Goal: Task Accomplishment & Management: Complete application form

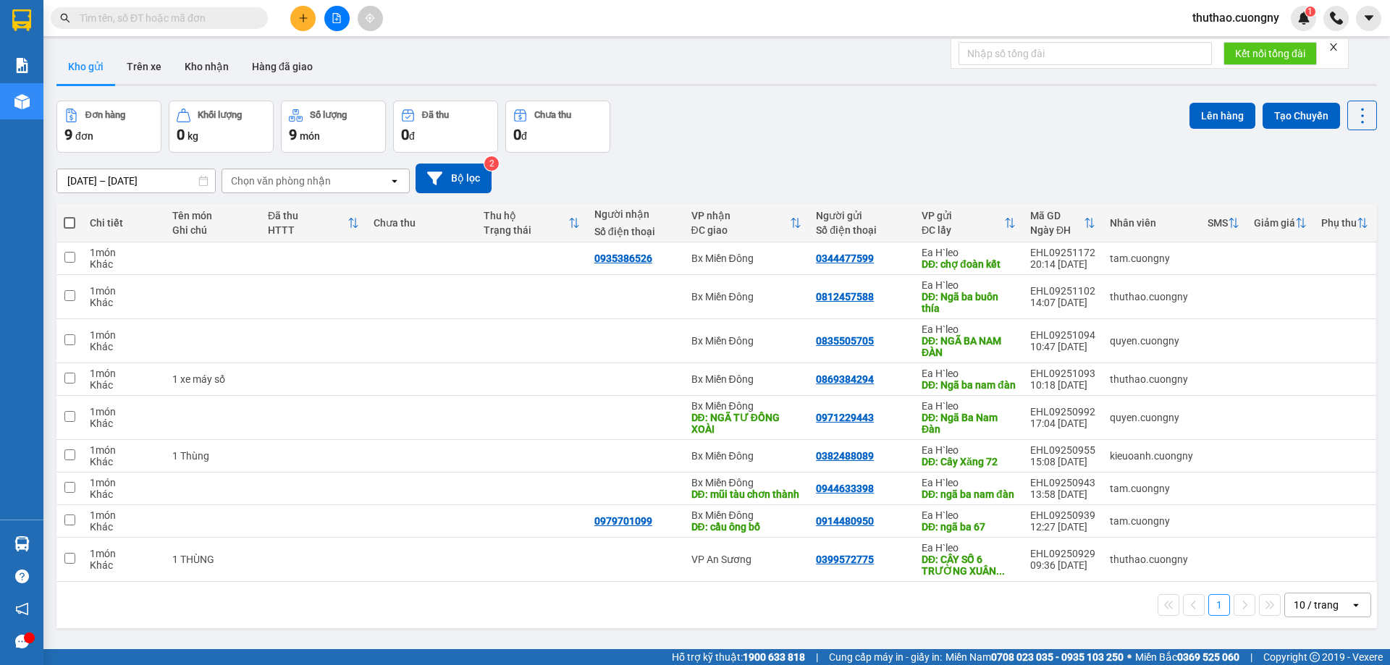
click at [152, 21] on input "text" at bounding box center [165, 18] width 171 height 16
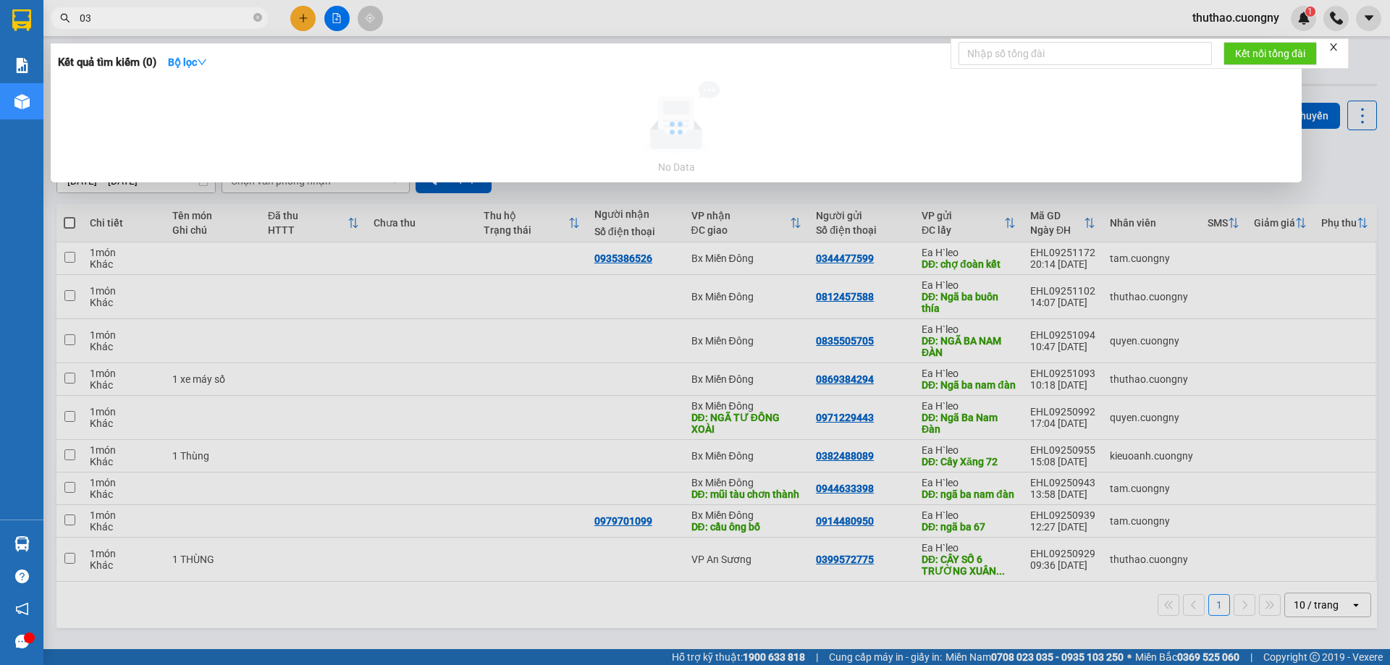
type input "033"
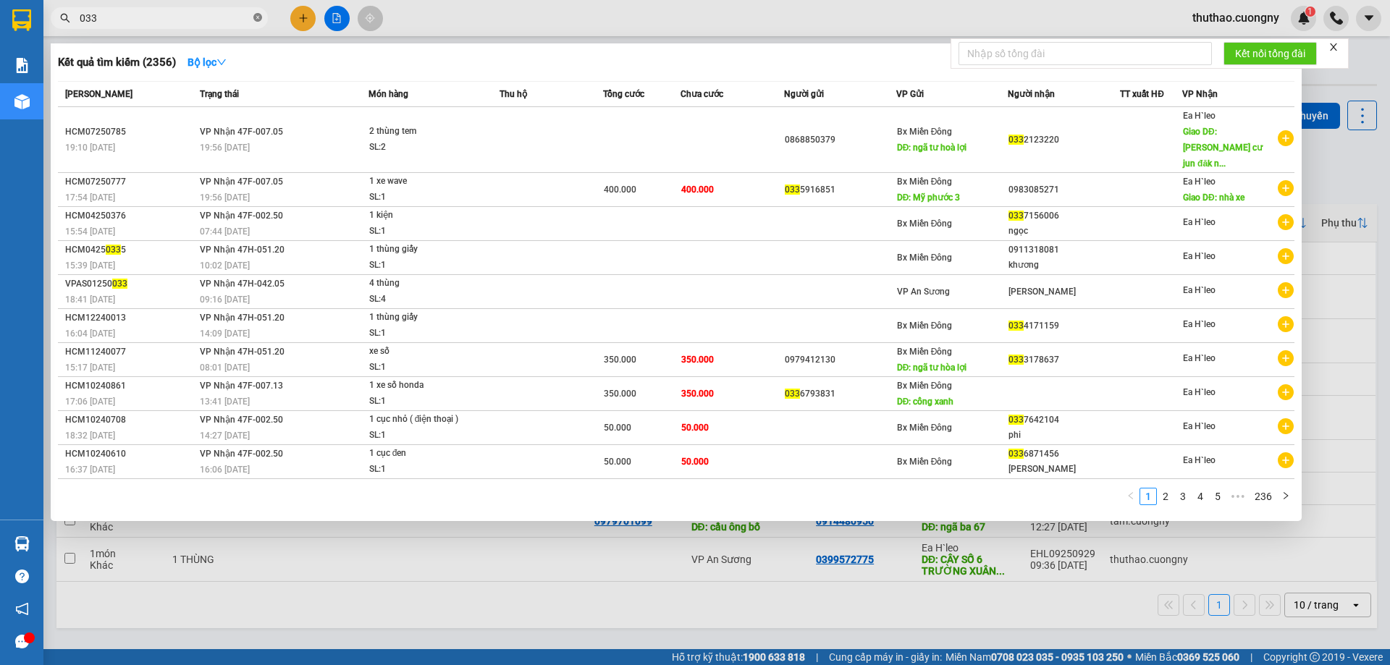
drag, startPoint x: 259, startPoint y: 17, endPoint x: 269, endPoint y: 28, distance: 14.3
click at [259, 18] on icon "close-circle" at bounding box center [257, 17] width 9 height 9
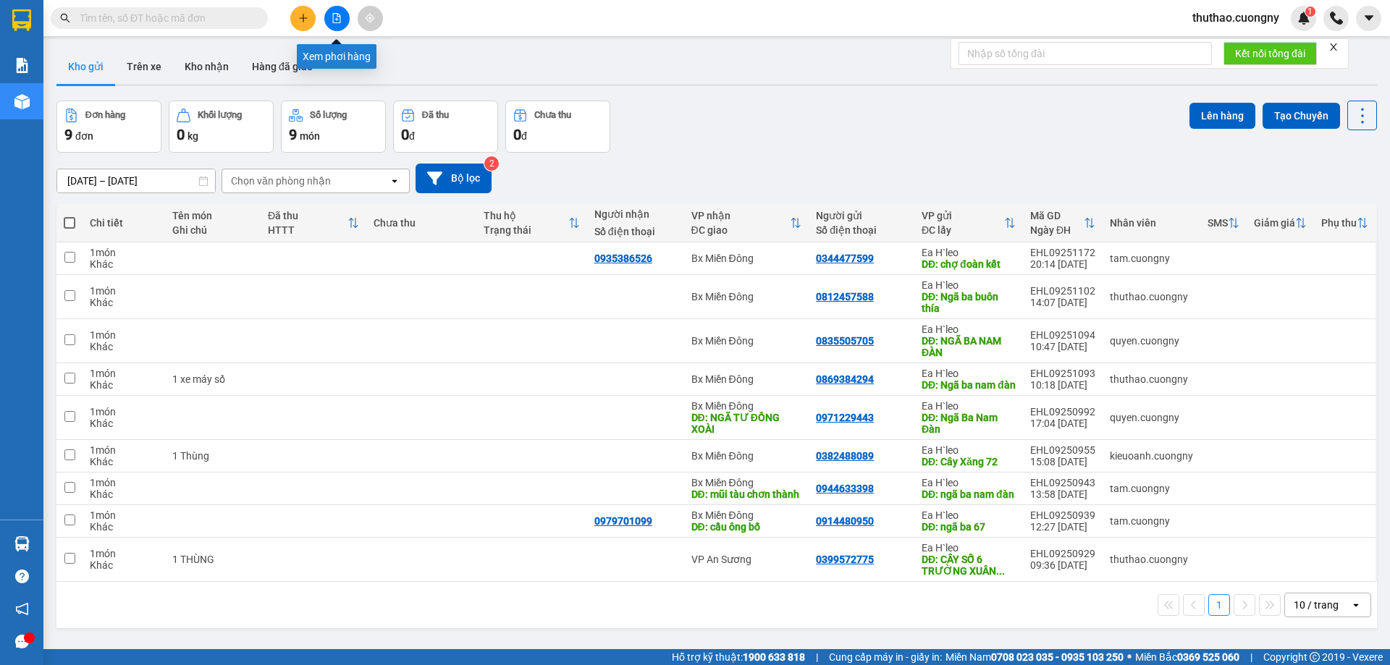
click at [336, 17] on icon "file-add" at bounding box center [337, 18] width 10 height 10
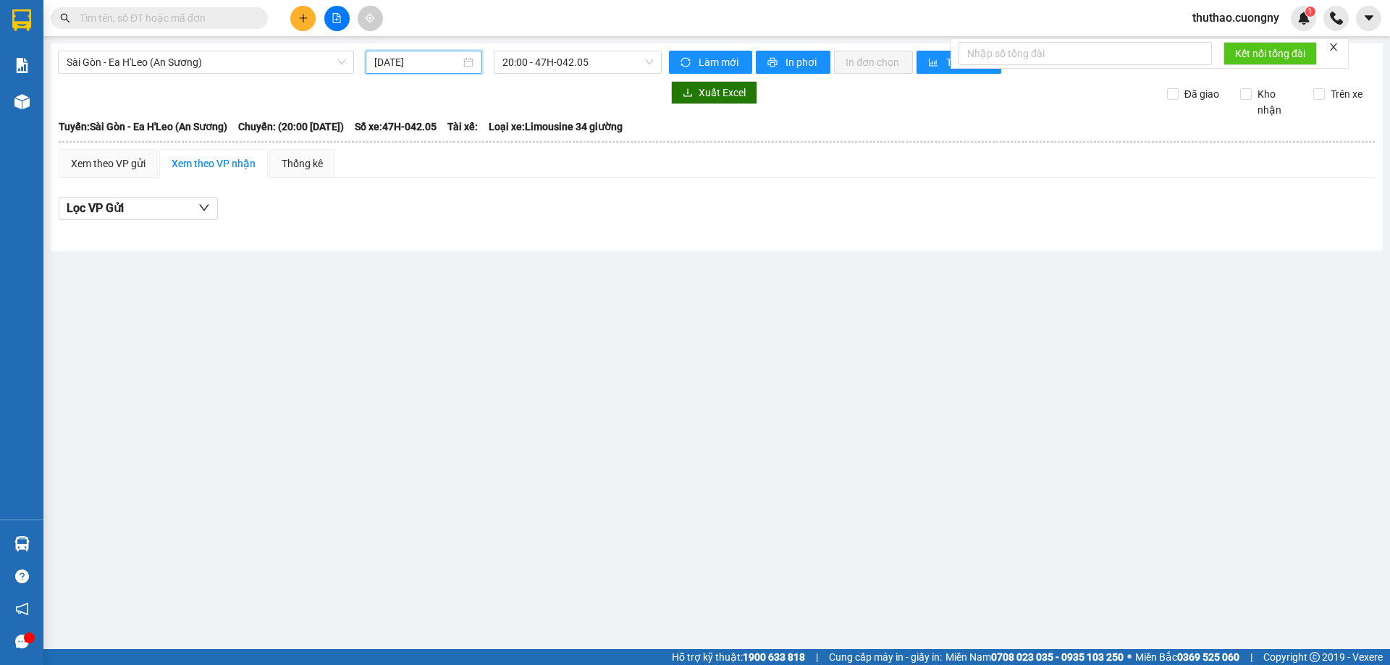
click at [438, 61] on input "15/09/2025" at bounding box center [417, 62] width 86 height 16
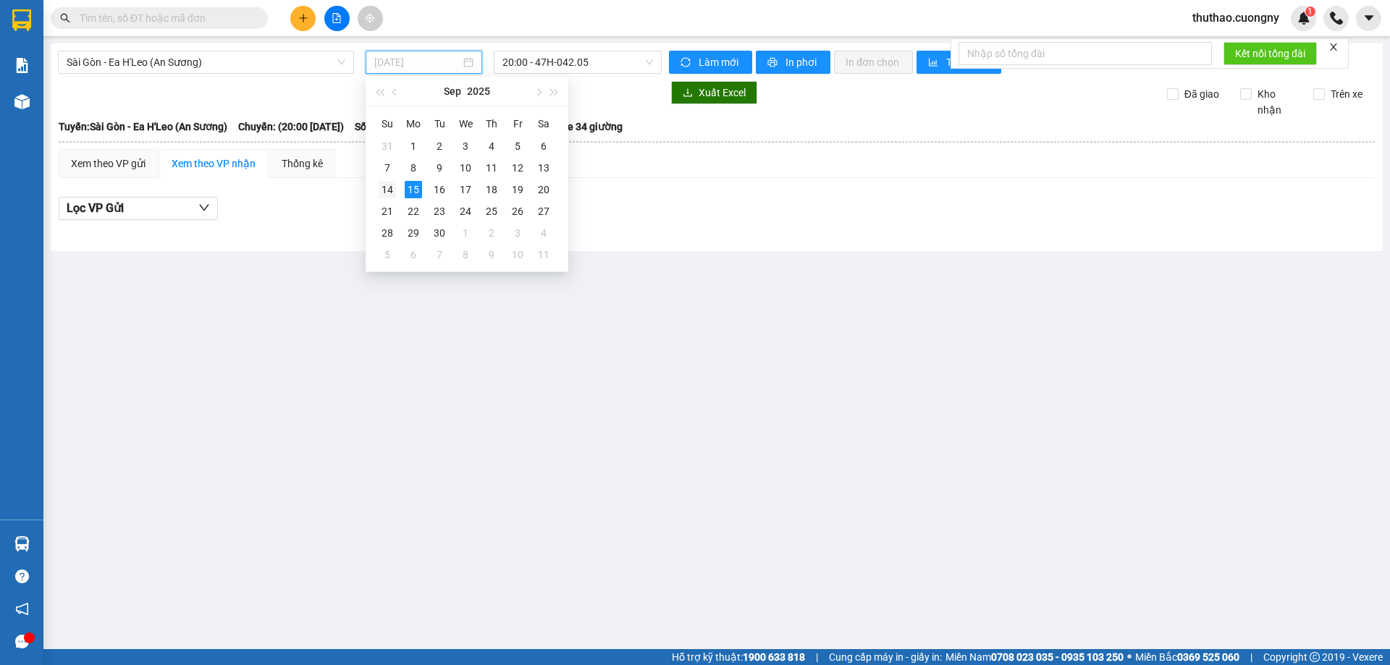
click at [392, 191] on div "14" at bounding box center [387, 189] width 17 height 17
type input "[DATE]"
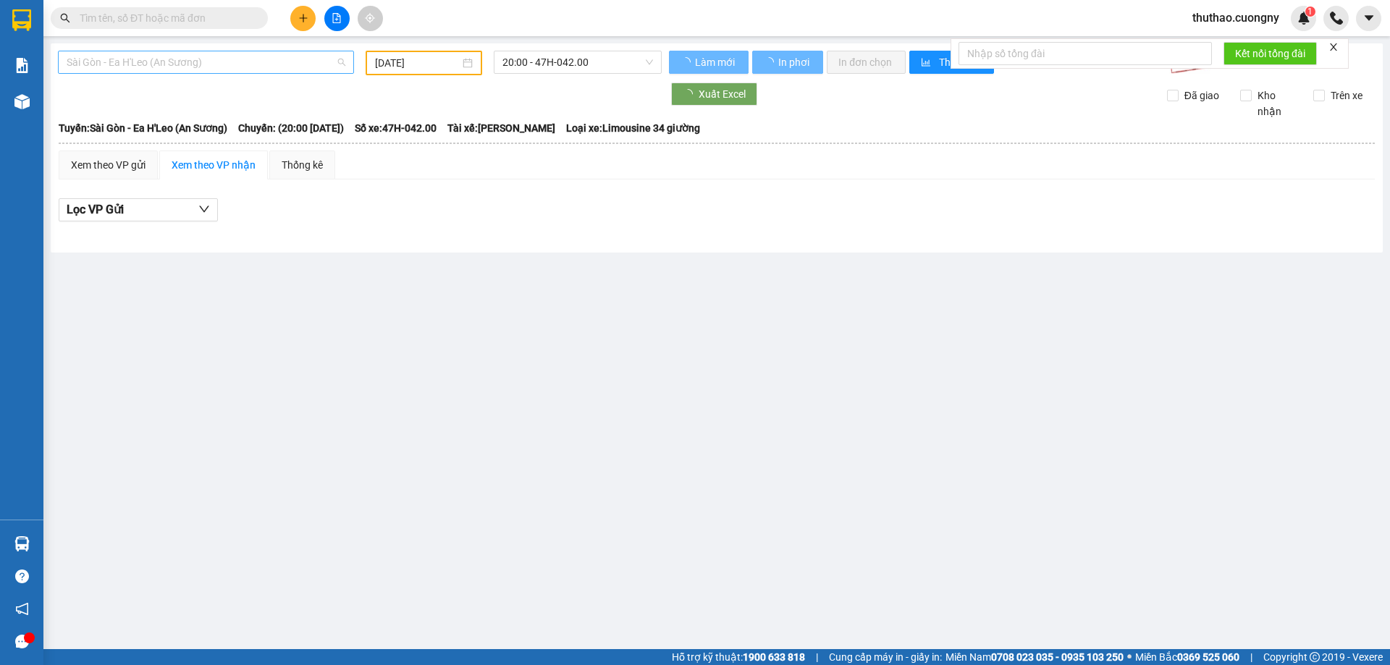
click at [184, 62] on span "Sài Gòn - Ea H'Leo (An Sương)" at bounding box center [206, 62] width 279 height 22
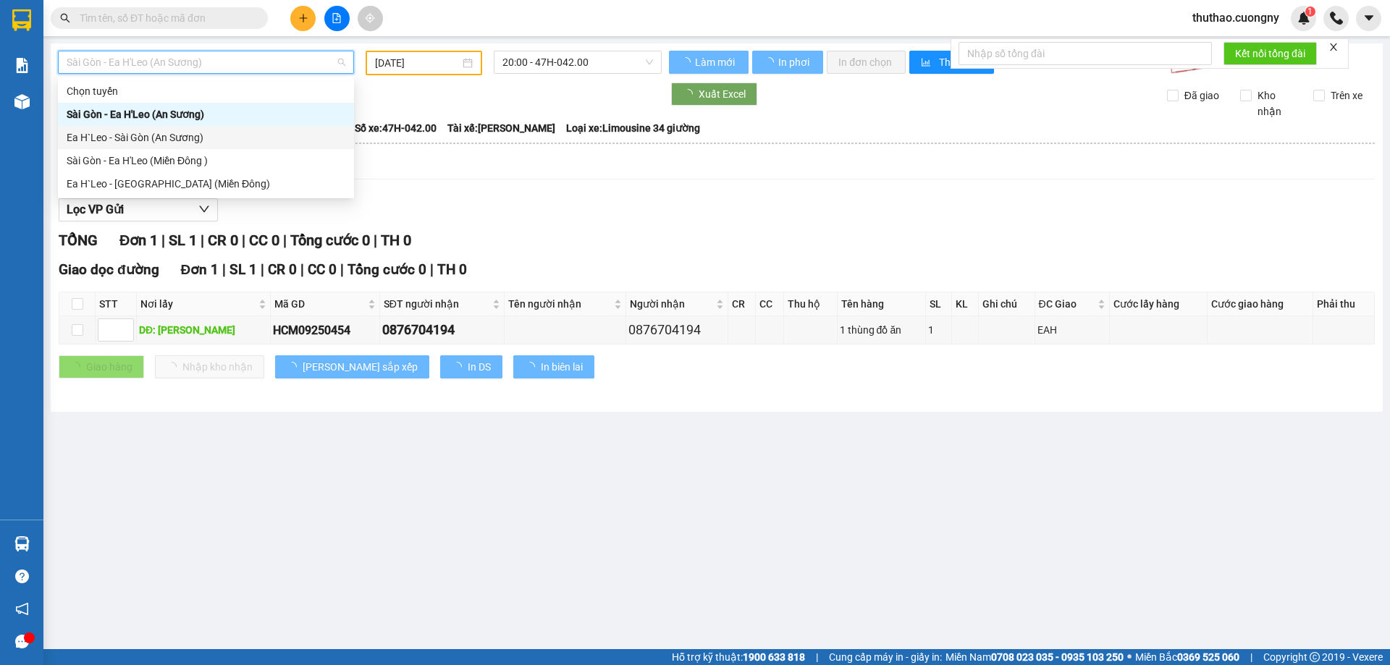
click at [122, 132] on div "Ea H`Leo - Sài Gòn (An Sương)" at bounding box center [206, 138] width 279 height 16
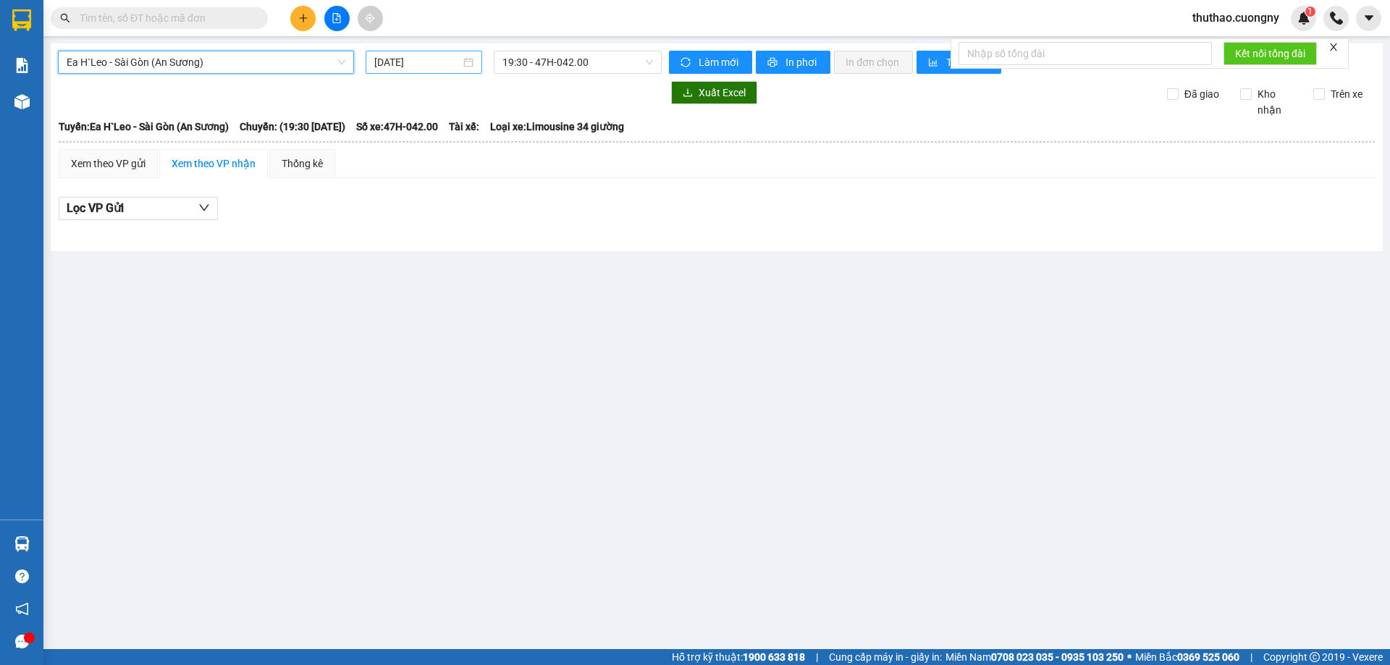
click at [428, 67] on input "15/09/2025" at bounding box center [417, 62] width 86 height 16
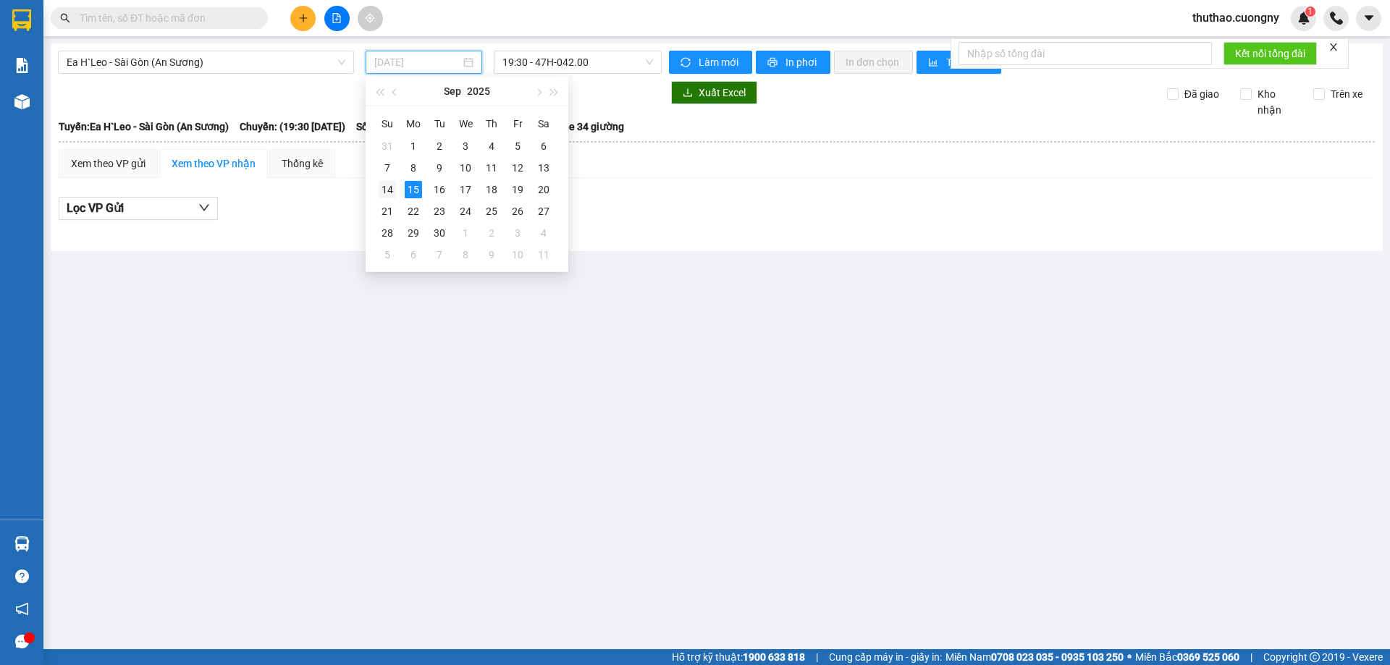
click at [397, 181] on td "14" at bounding box center [387, 190] width 26 height 22
type input "[DATE]"
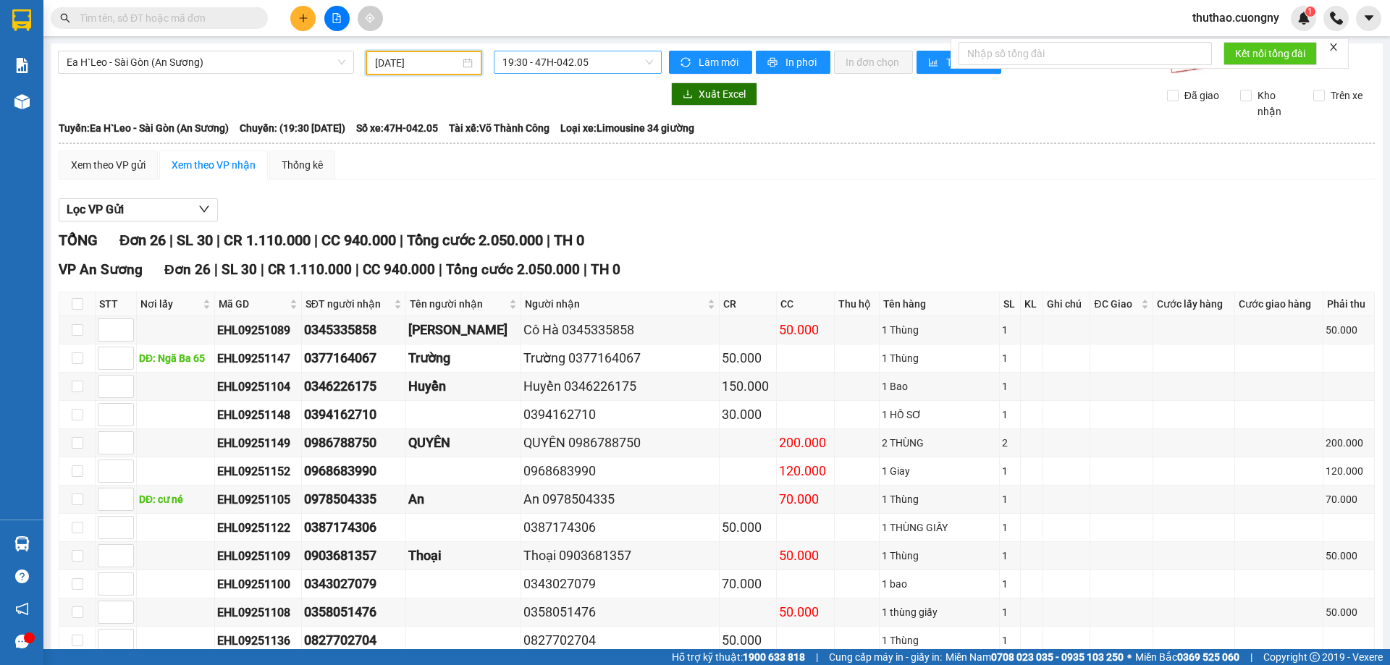
click at [562, 62] on span "19:30 - 47H-042.05" at bounding box center [577, 62] width 151 height 22
click at [240, 71] on span "Ea H`Leo - Sài Gòn (An Sương)" at bounding box center [206, 62] width 279 height 22
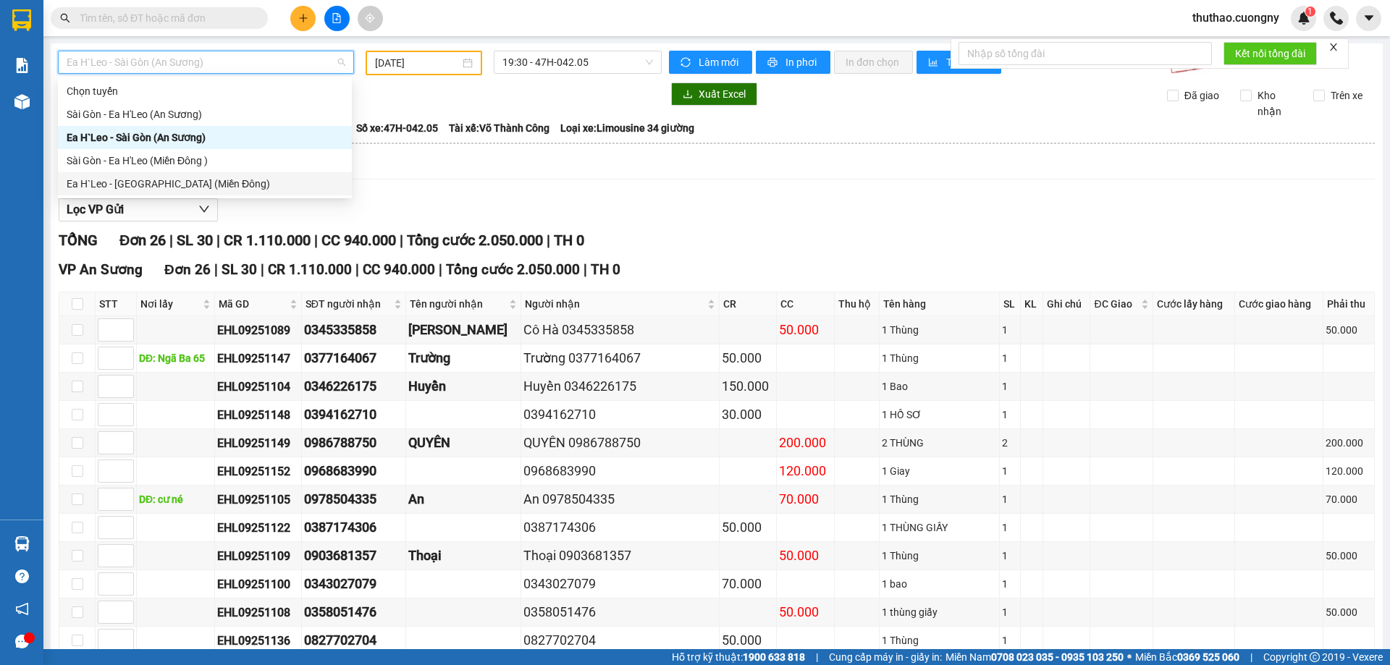
click at [169, 187] on div "Ea H`Leo - [GEOGRAPHIC_DATA] (Miền Đông)" at bounding box center [205, 184] width 277 height 16
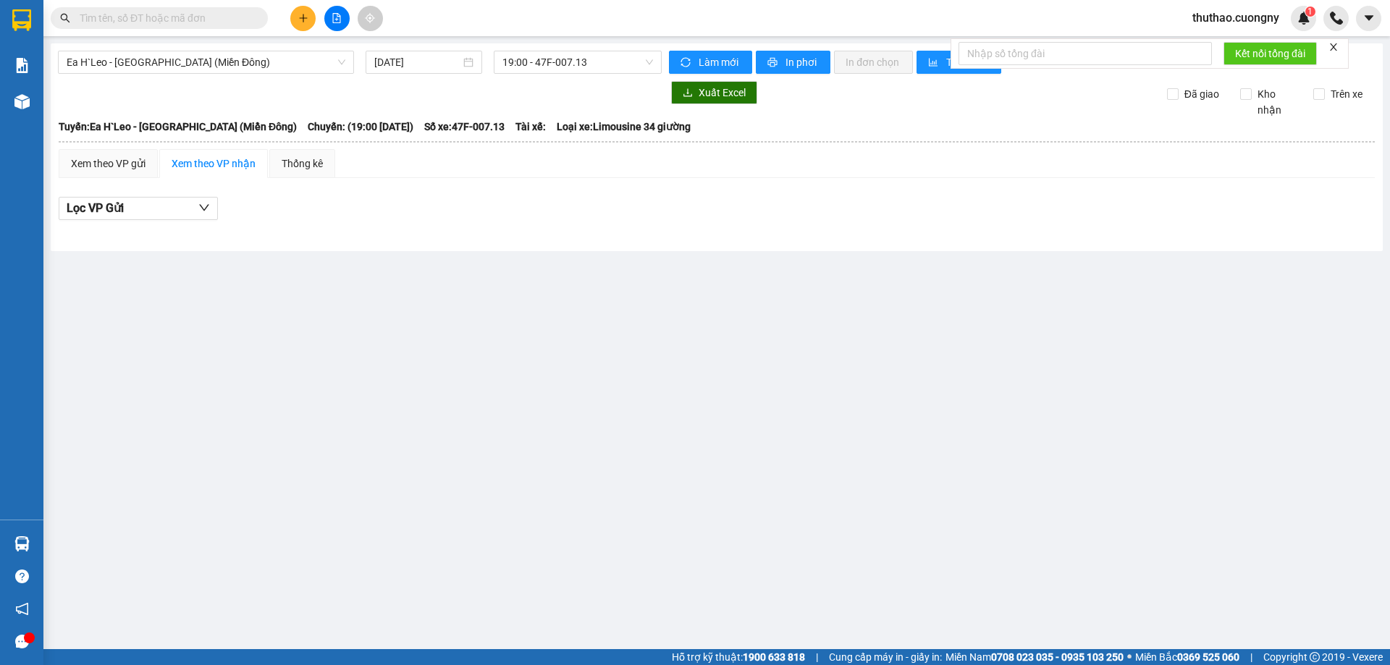
drag, startPoint x: 416, startPoint y: 46, endPoint x: 418, endPoint y: 72, distance: 26.8
click at [416, 46] on div "Ea H`Leo - Sài Gòn (Miền Đông) 15/09/2025 19:00 - 47F-007.13 Làm mới In phơi In…" at bounding box center [717, 147] width 1332 height 208
click at [418, 72] on div "15/09/2025" at bounding box center [424, 62] width 117 height 23
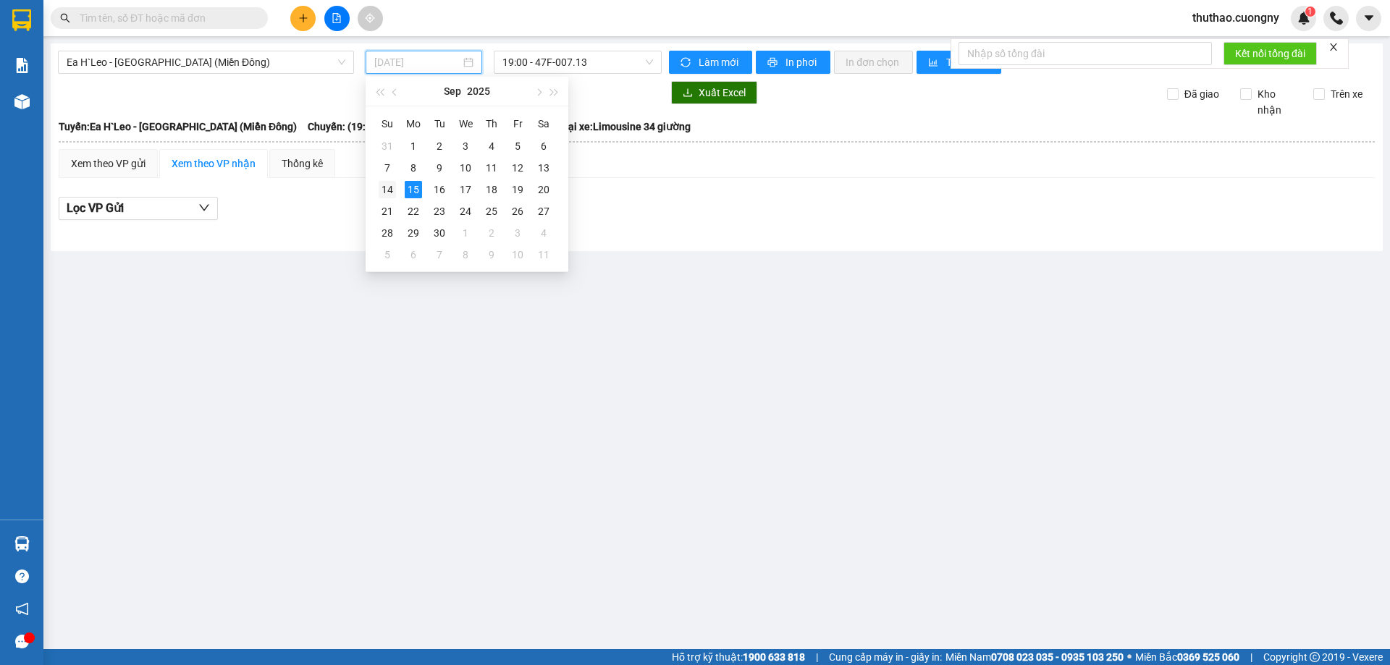
click at [392, 193] on div "14" at bounding box center [387, 189] width 17 height 17
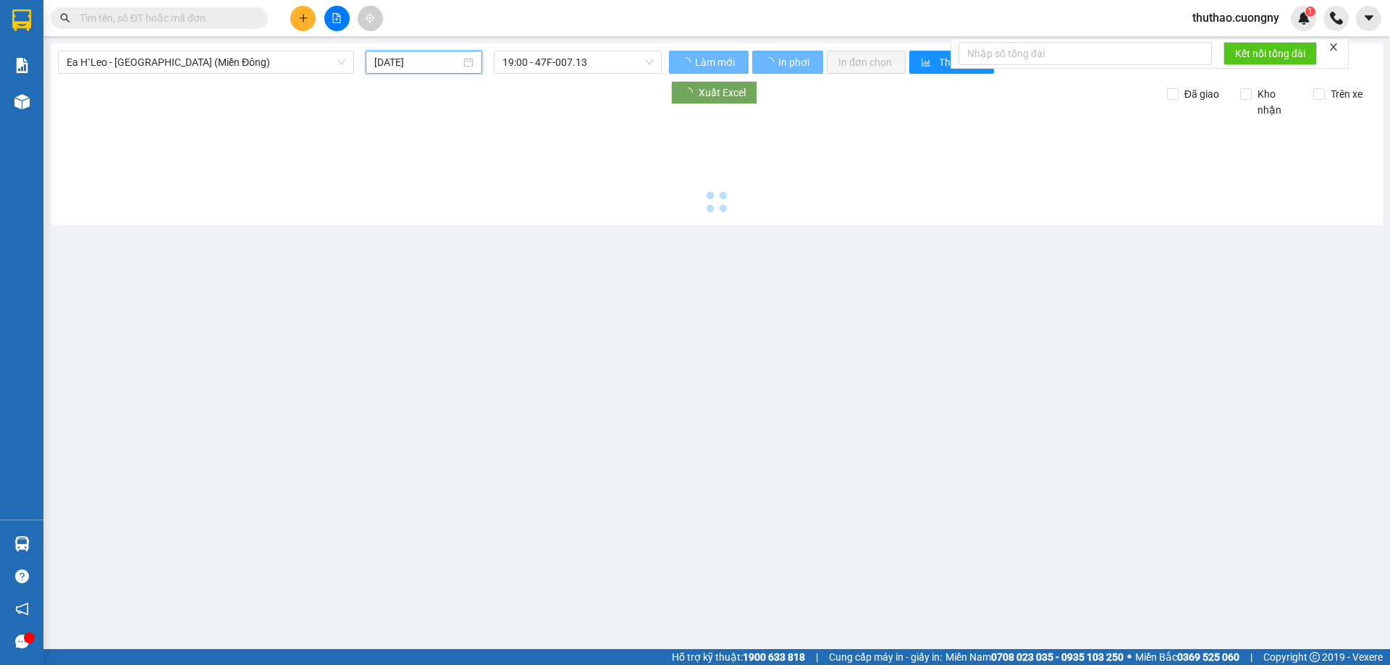
type input "[DATE]"
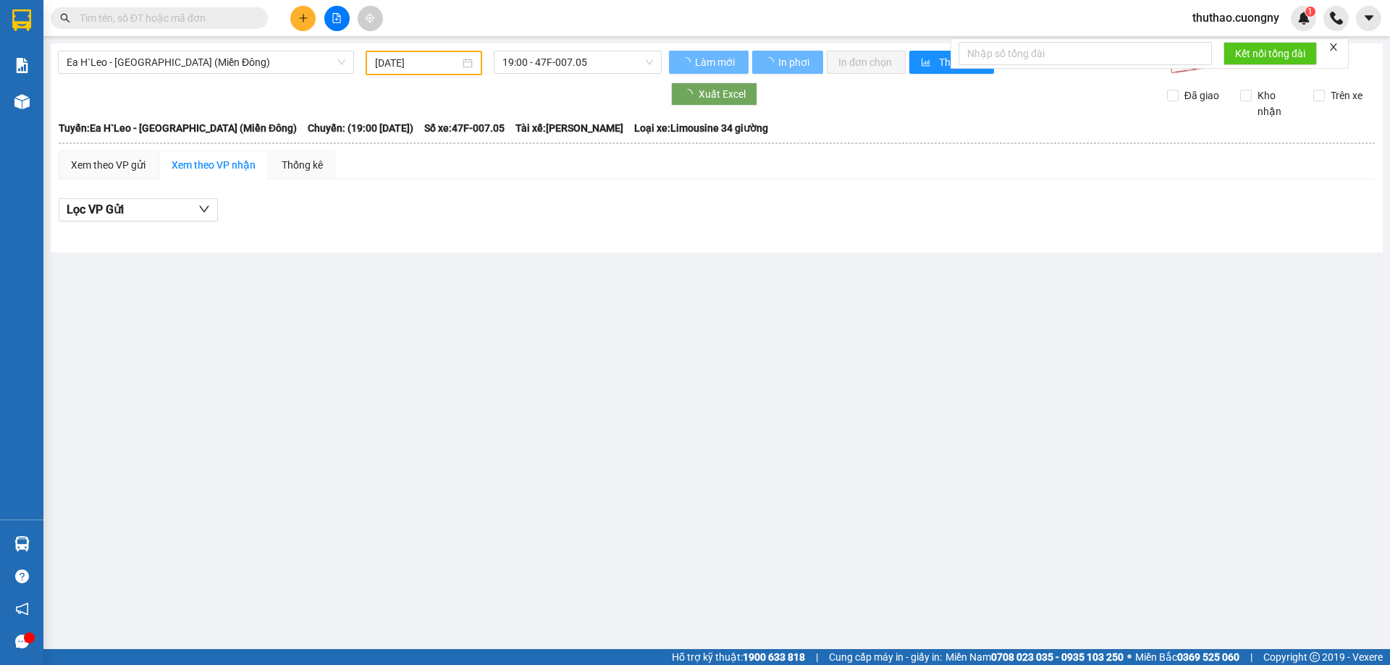
click at [392, 193] on div "Lọc VP Gửi" at bounding box center [717, 214] width 1316 height 46
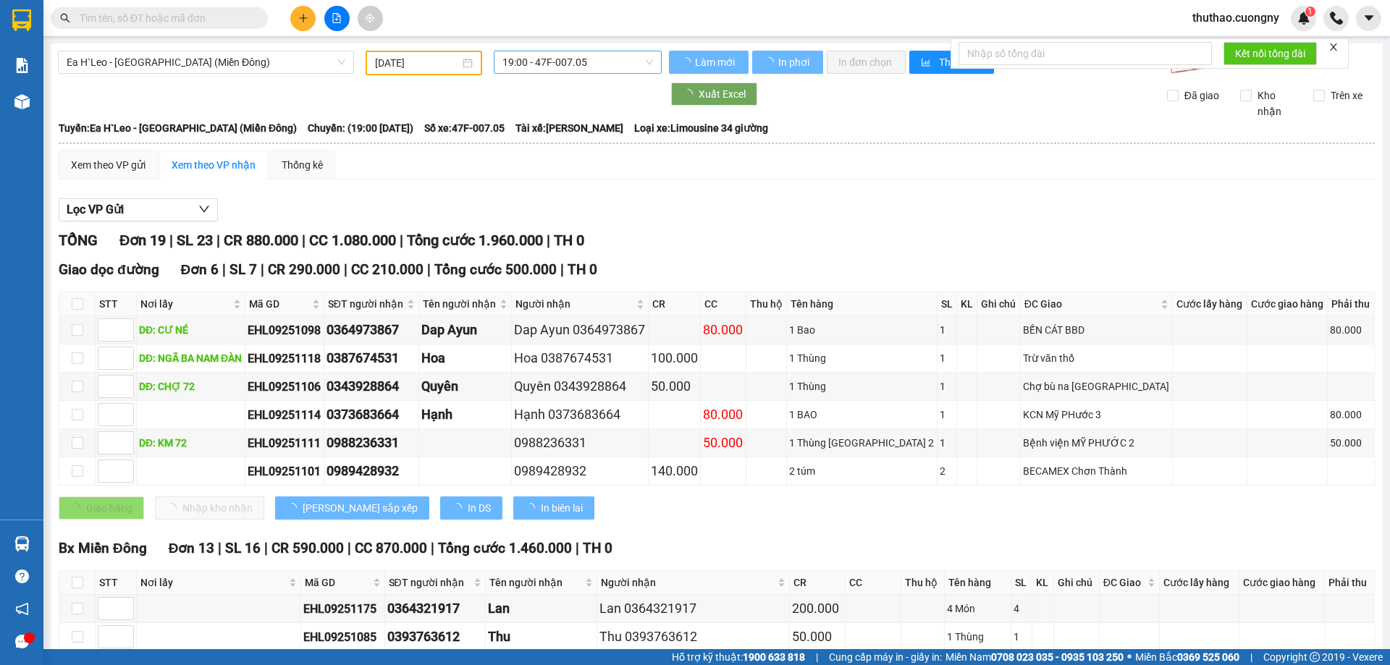
click at [580, 52] on span "19:00 - 47F-007.05" at bounding box center [577, 62] width 151 height 22
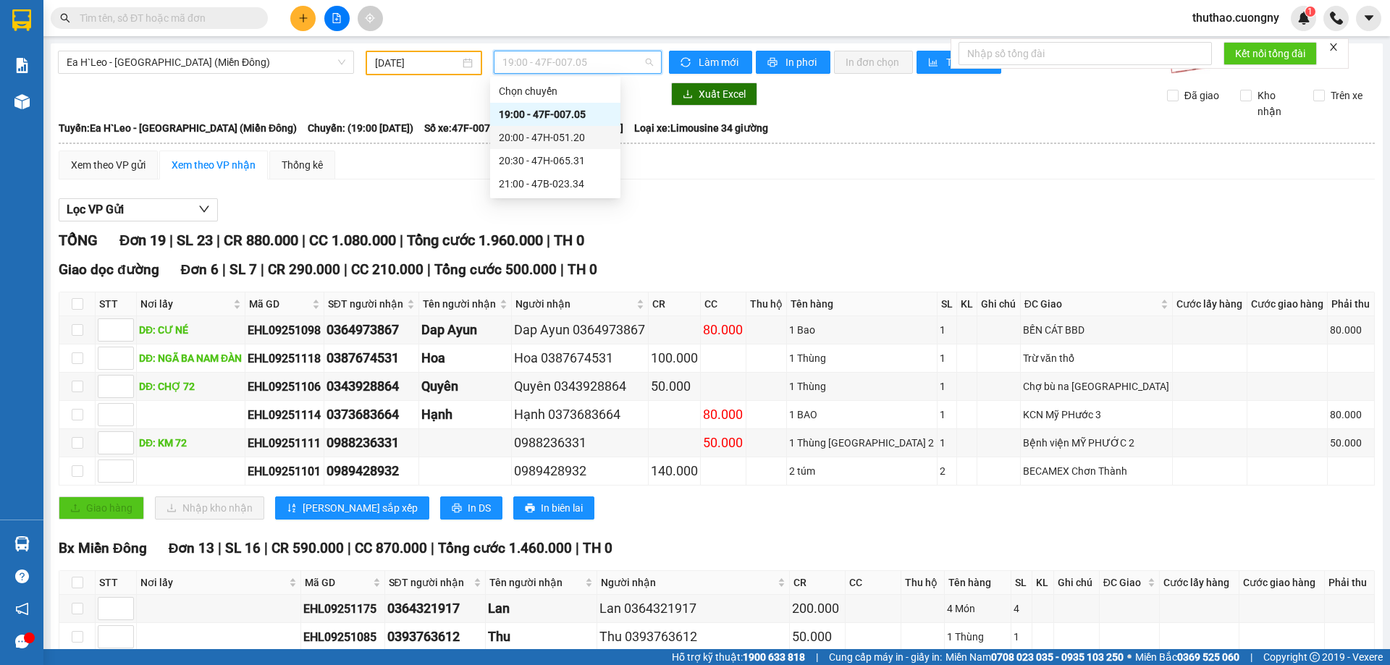
click at [573, 135] on div "20:00 - 47H-051.20" at bounding box center [555, 138] width 113 height 16
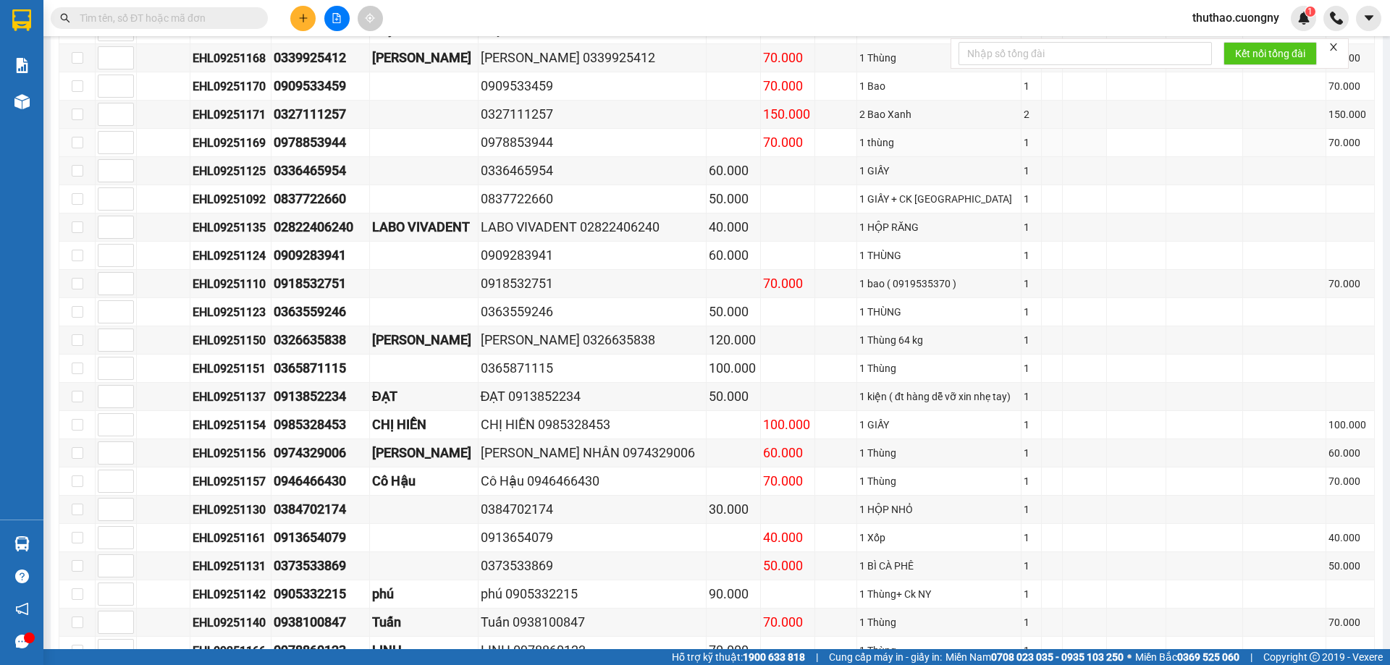
scroll to position [652, 0]
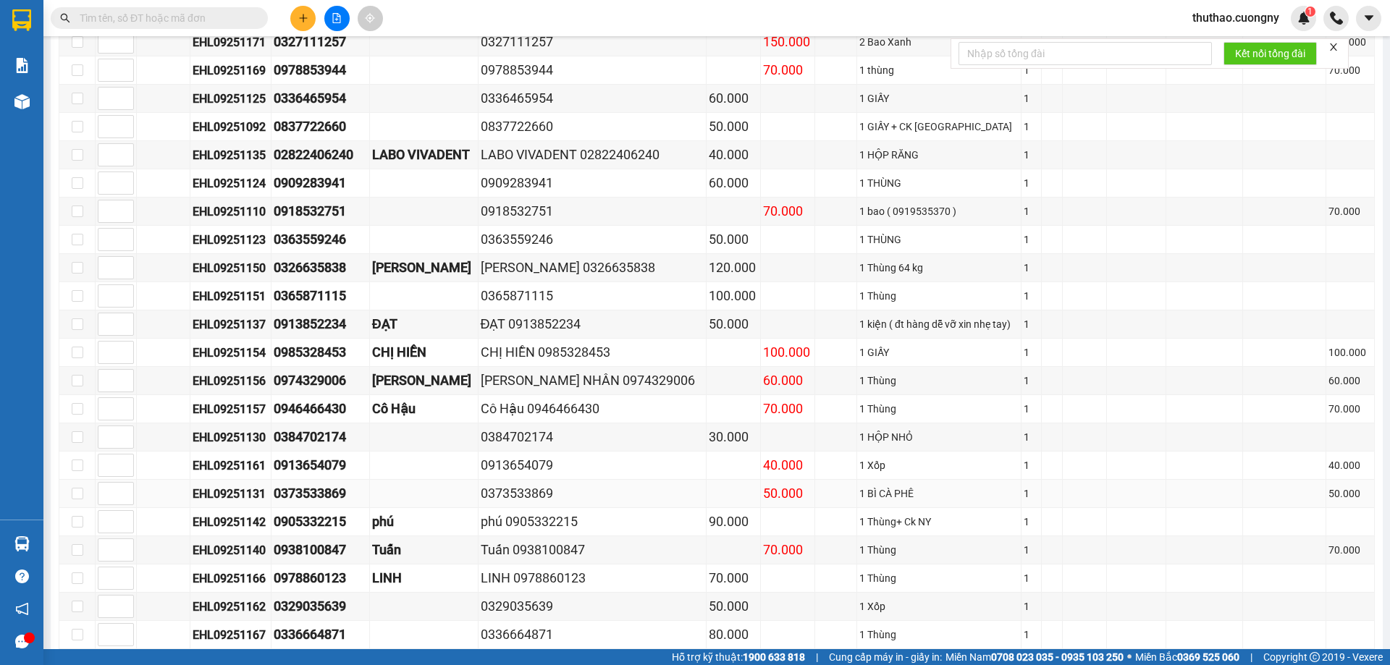
click at [925, 502] on div "1 BÌ CÀ PHÊ" at bounding box center [938, 494] width 159 height 16
drag, startPoint x: 594, startPoint y: 520, endPoint x: 503, endPoint y: 520, distance: 91.2
click at [503, 508] on tr "EHL09251131 0373533869 0373533869 50.000 1 BÌ CÀ PHÊ 1 50.000" at bounding box center [716, 494] width 1315 height 28
copy div "0373533869"
drag, startPoint x: 908, startPoint y: 515, endPoint x: 484, endPoint y: 515, distance: 423.5
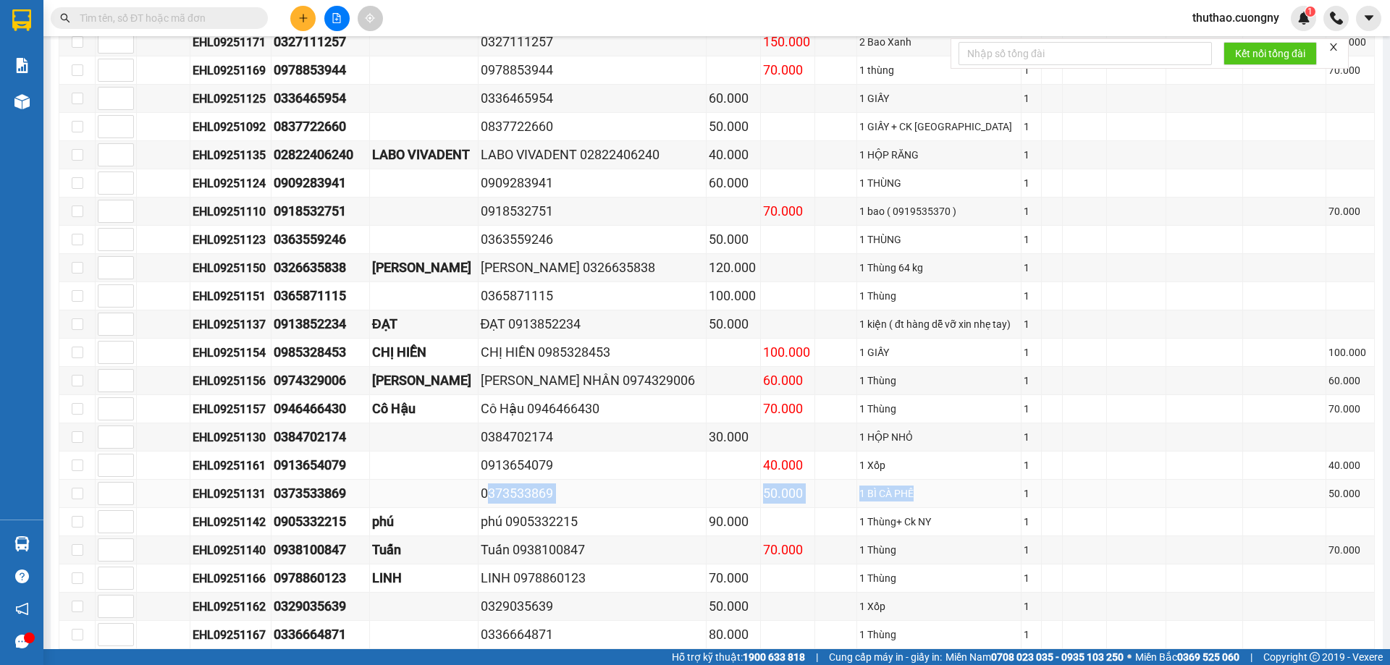
click at [484, 508] on tr "EHL09251131 0373533869 0373533869 50.000 1 BÌ CÀ PHÊ 1 50.000" at bounding box center [716, 494] width 1315 height 28
copy tr "0373533869 50.000 1 BÌ CÀ PHÊ"
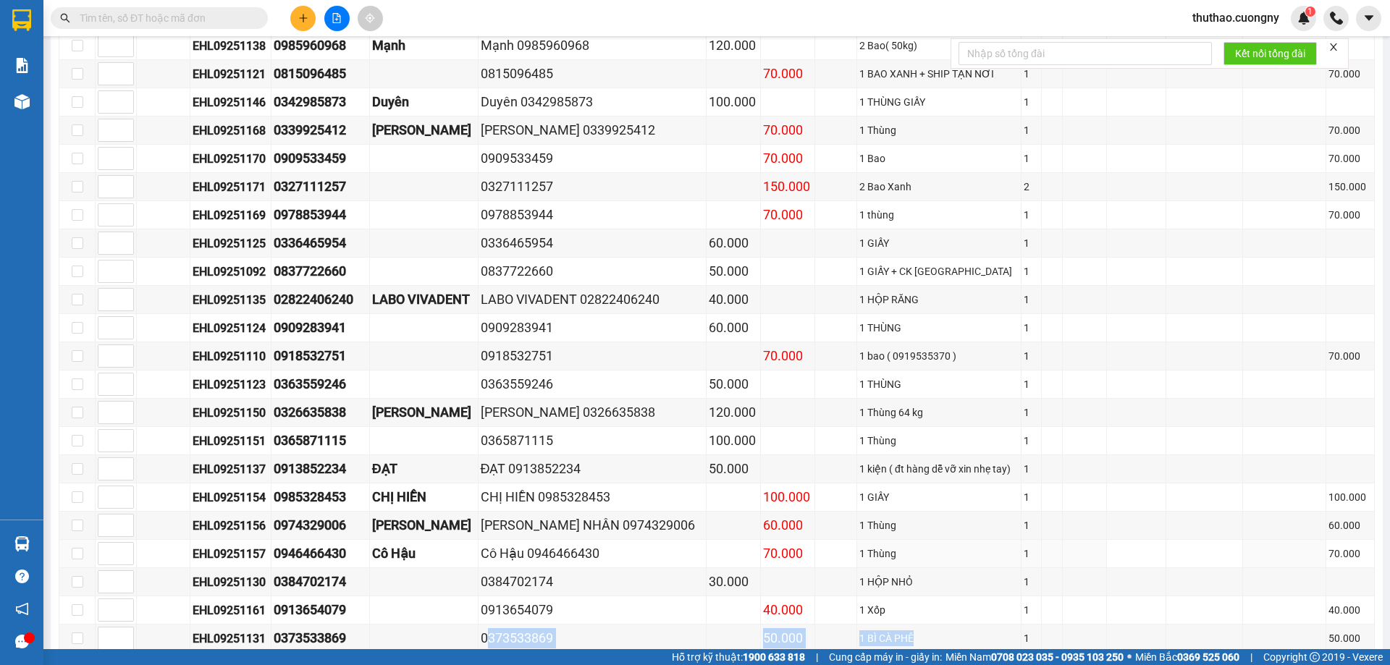
scroll to position [751, 0]
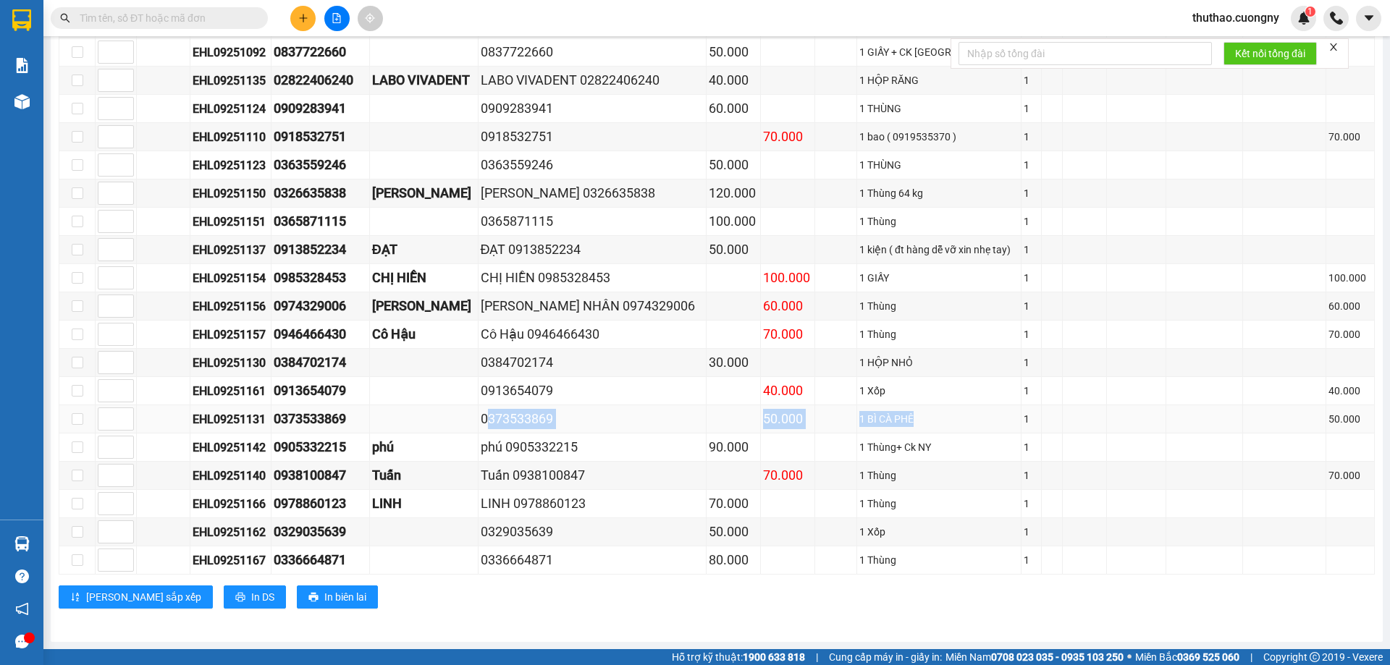
copy tr "0373533869 50.000 1 BÌ CÀ PHÊ"
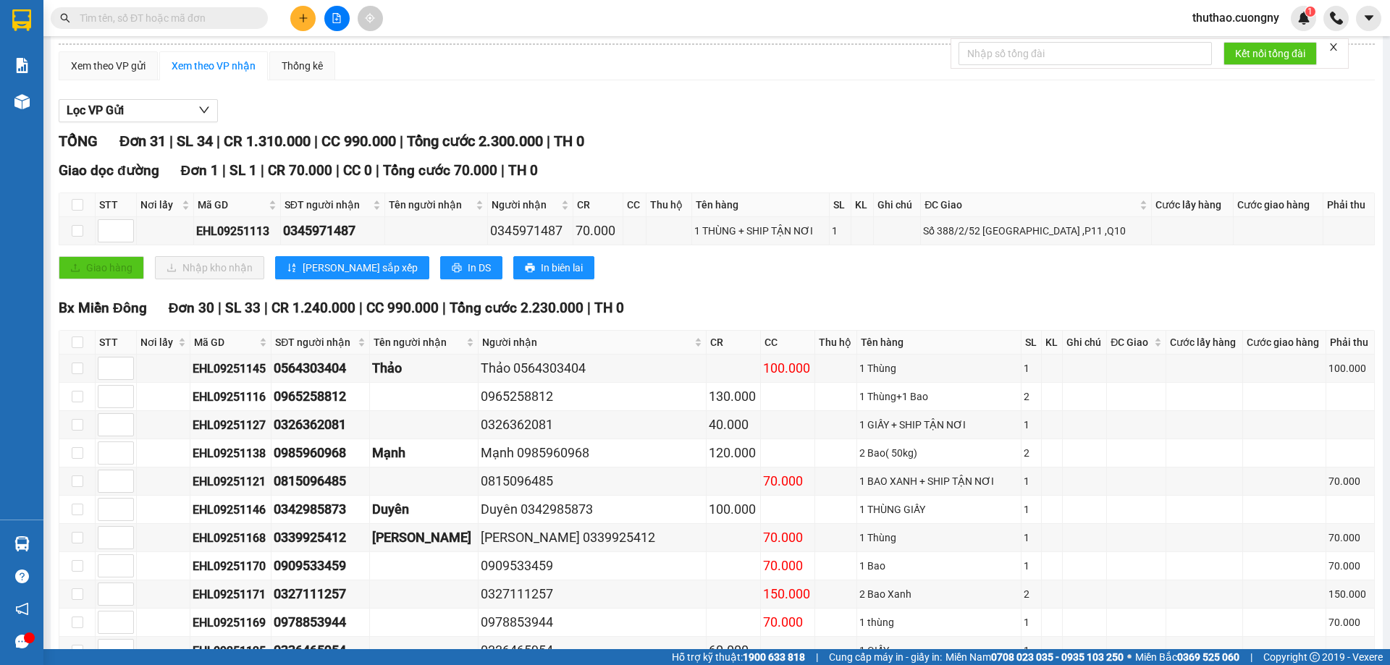
scroll to position [0, 0]
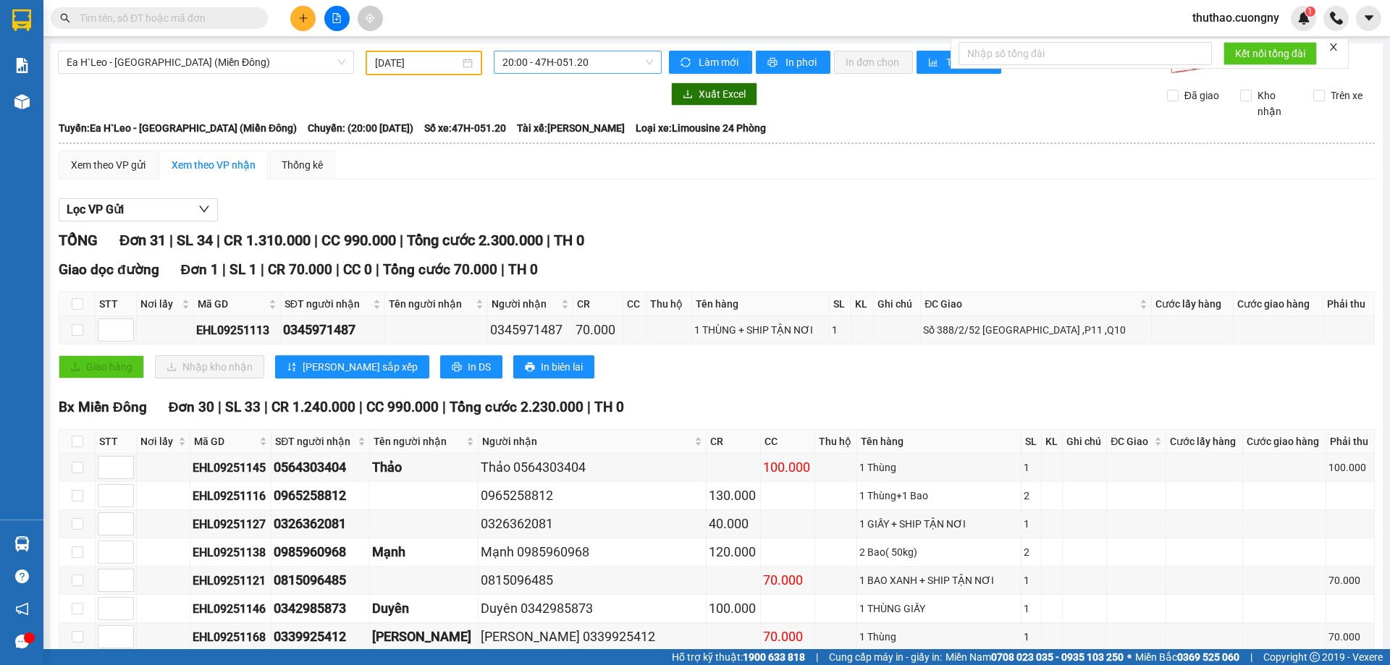
click at [510, 62] on span "20:00 - 47H-051.20" at bounding box center [577, 62] width 151 height 22
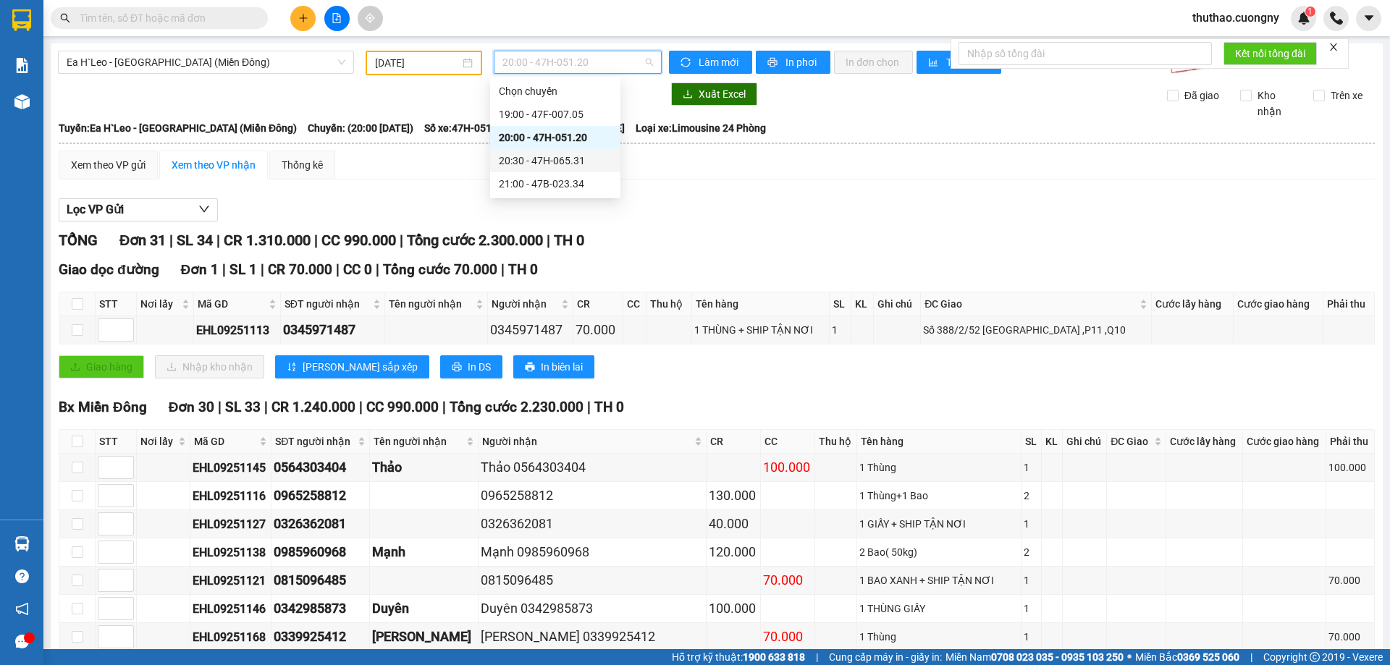
click at [522, 151] on div "20:30 - 47H-065.31" at bounding box center [555, 160] width 130 height 23
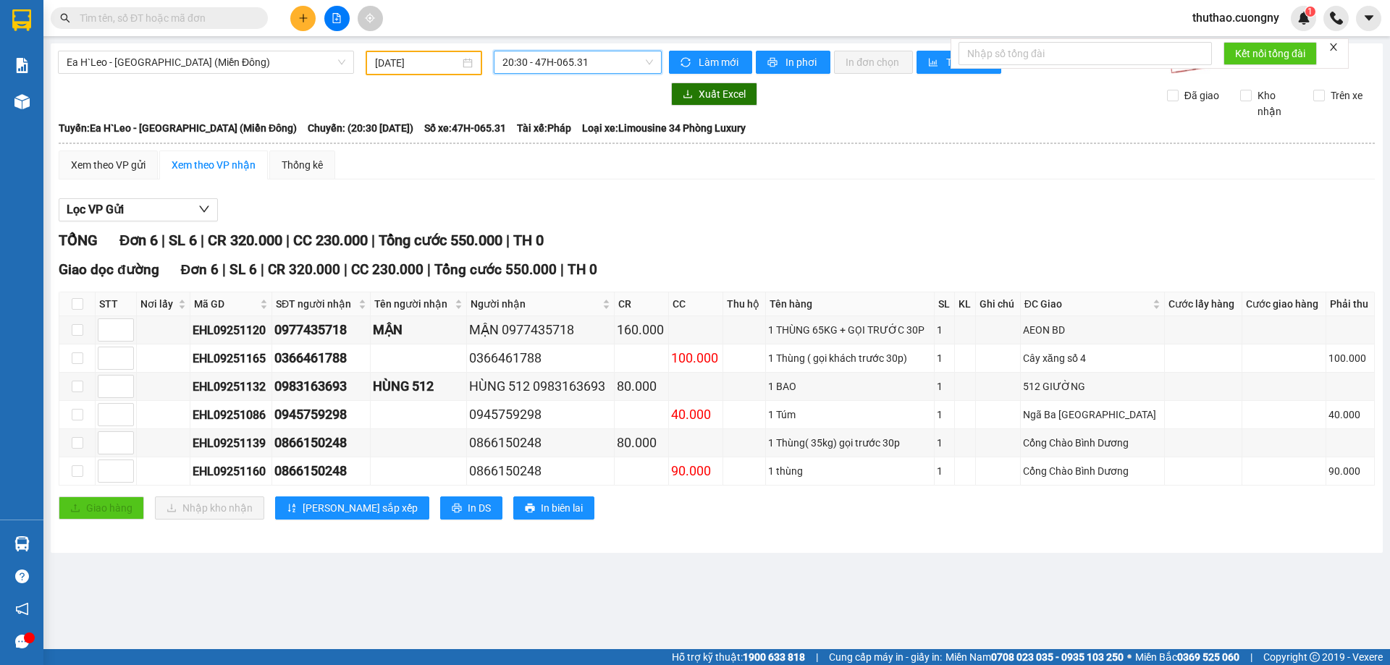
click at [591, 72] on span "20:30 - 47H-065.31" at bounding box center [577, 62] width 151 height 22
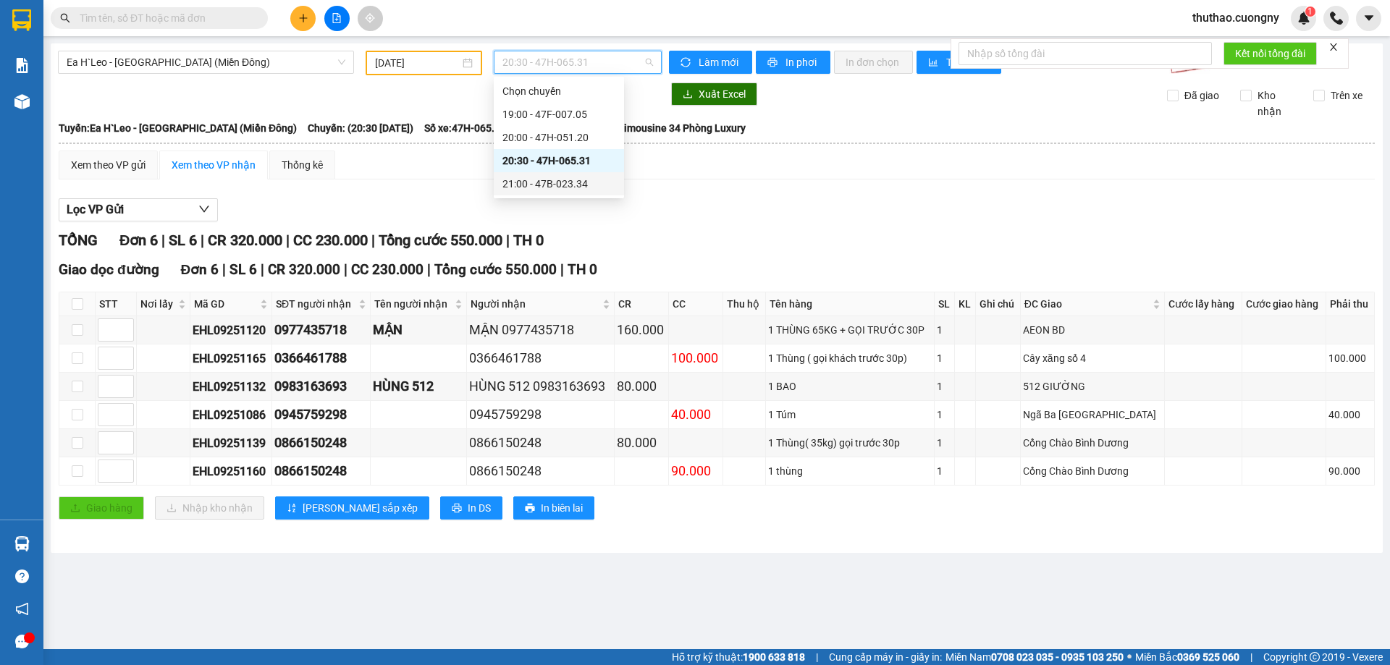
click at [578, 175] on div "21:00 - 47B-023.34" at bounding box center [559, 183] width 130 height 23
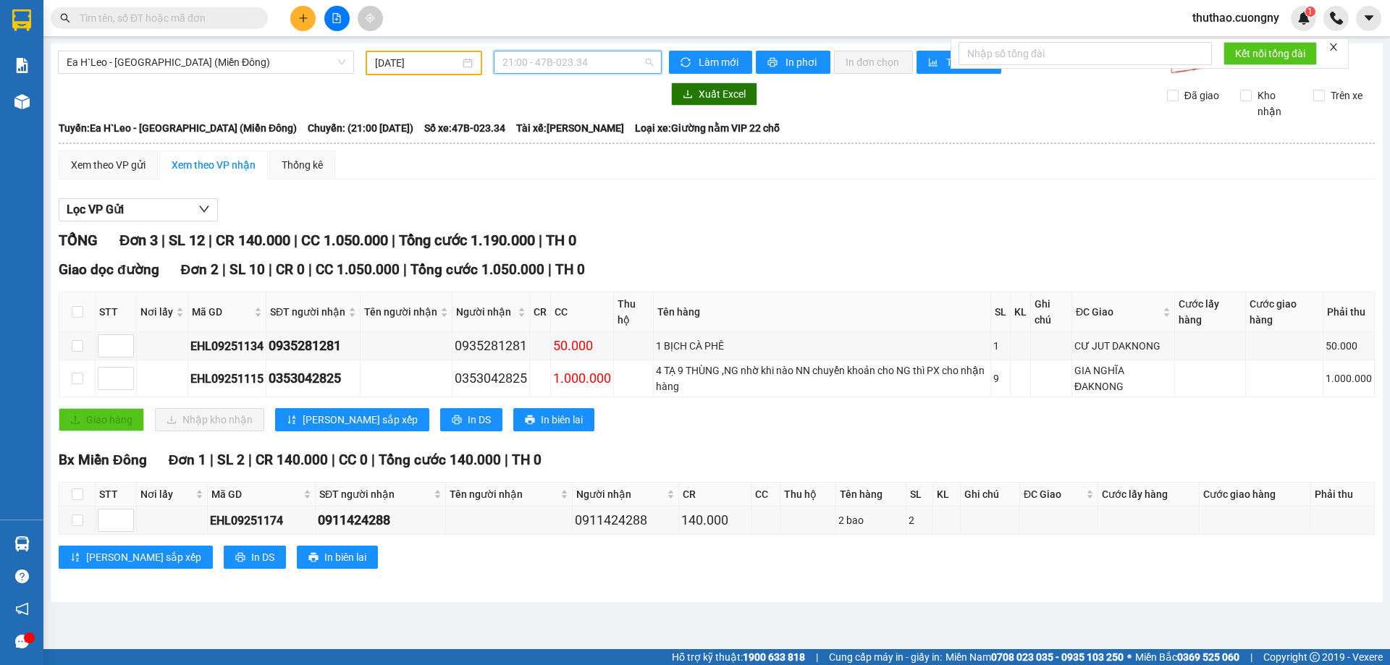
click at [567, 65] on span "21:00 - 47B-023.34" at bounding box center [577, 62] width 151 height 22
click at [563, 121] on div "19:00 - 47F-007.05" at bounding box center [558, 114] width 113 height 16
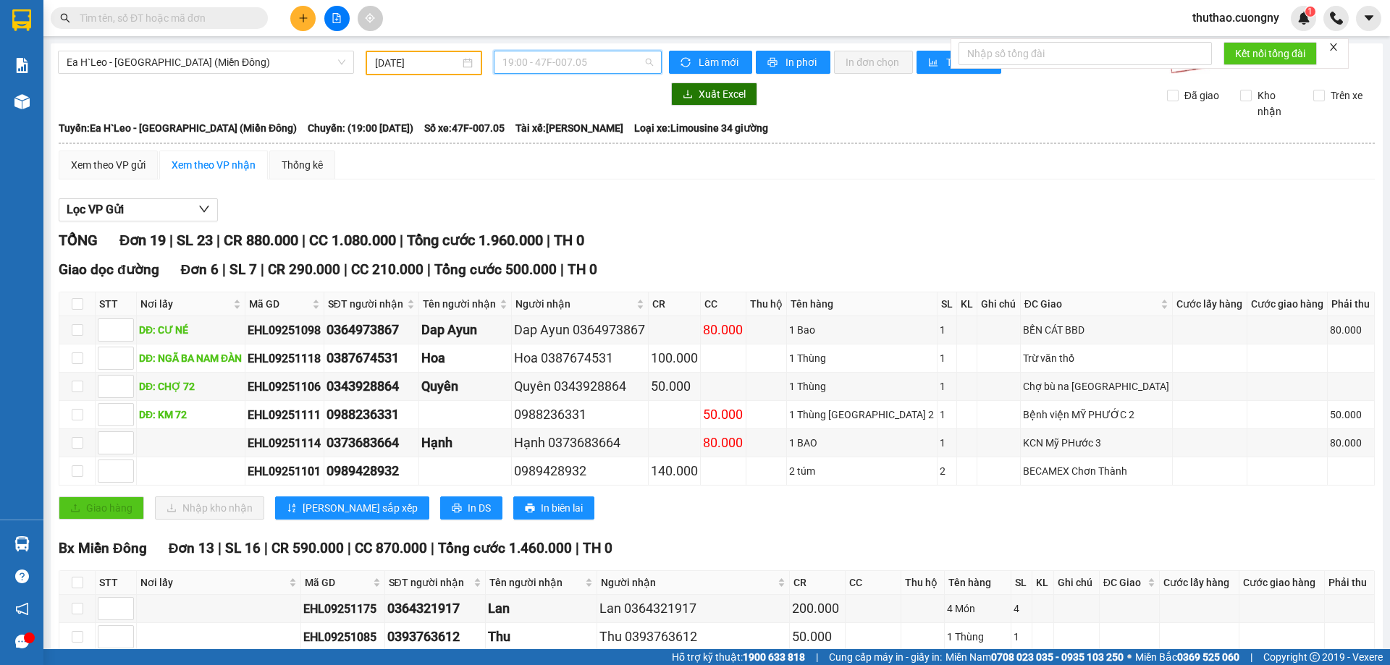
click at [556, 67] on span "19:00 - 47F-007.05" at bounding box center [577, 62] width 151 height 22
click at [553, 132] on div "20:00 - 47H-051.20" at bounding box center [555, 138] width 113 height 16
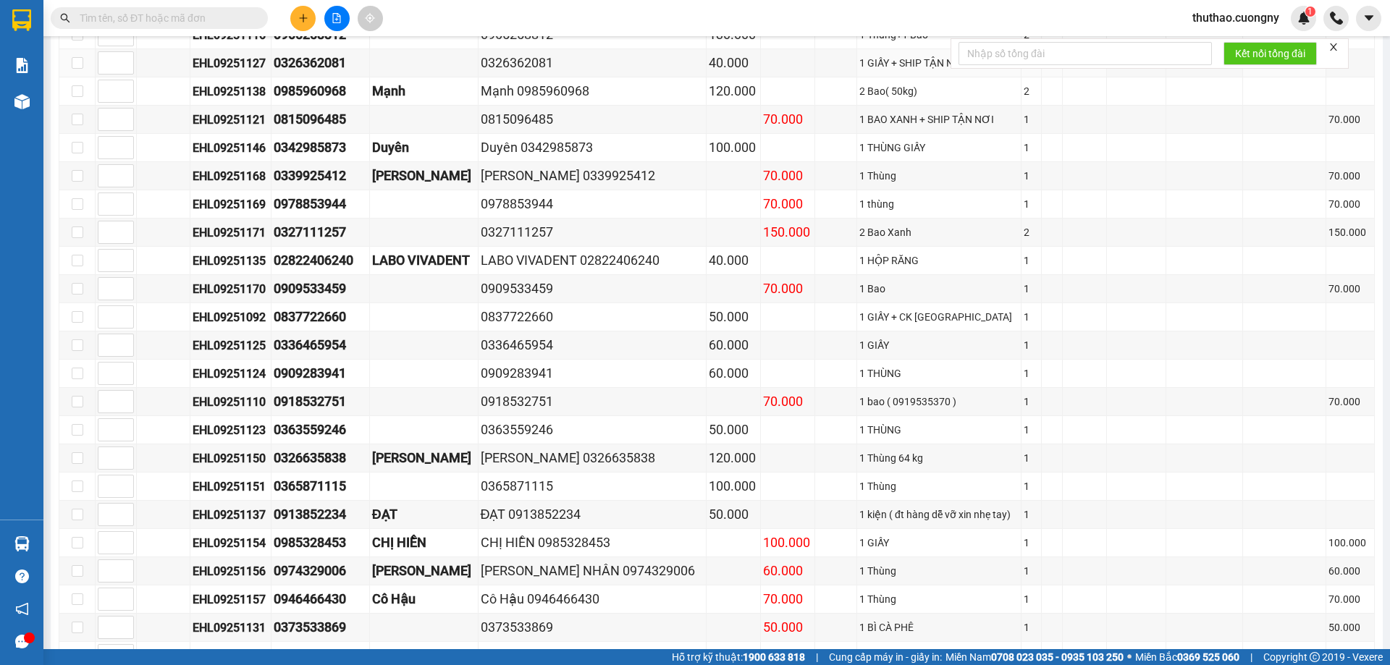
scroll to position [244, 0]
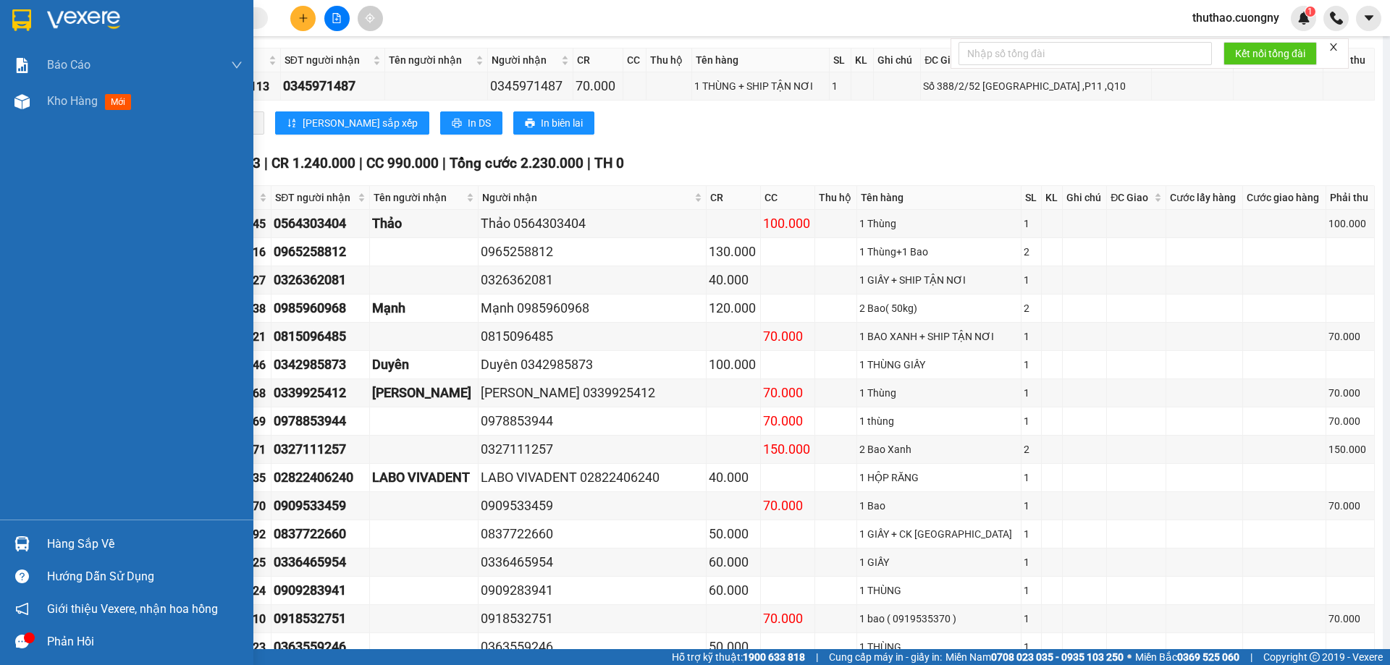
click at [25, 15] on img at bounding box center [21, 20] width 19 height 22
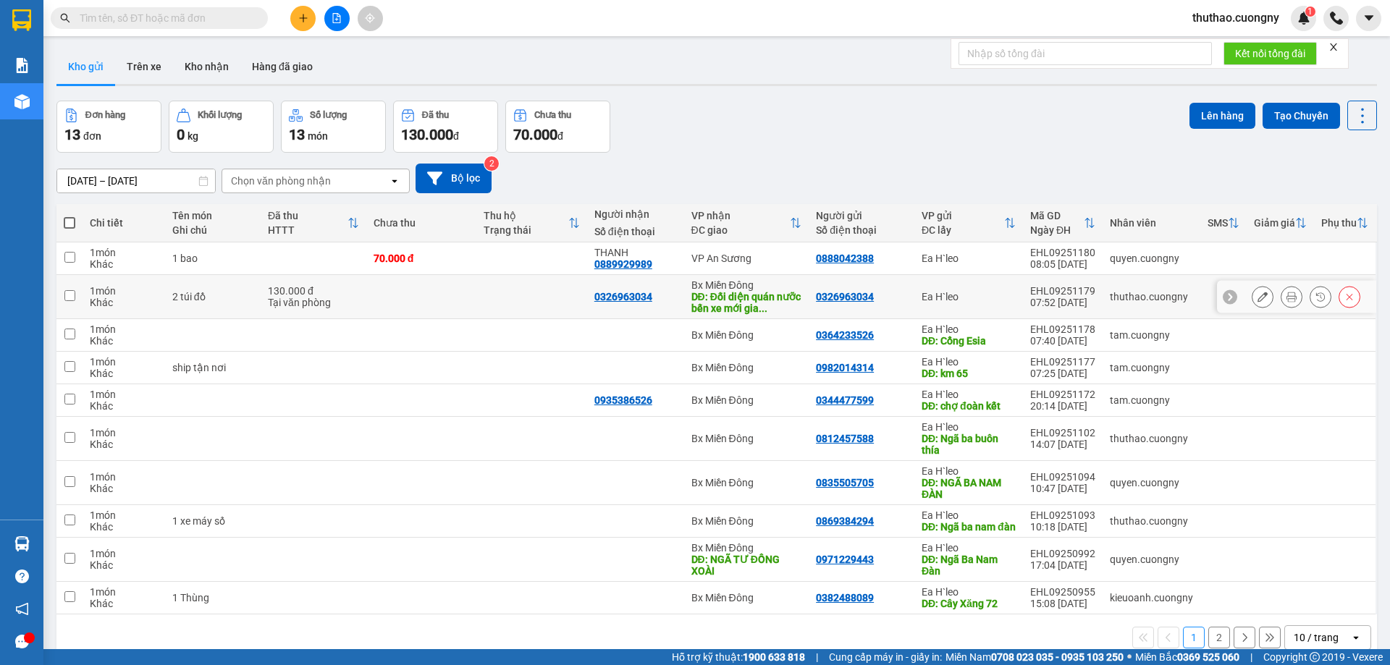
click at [1256, 288] on button at bounding box center [1262, 296] width 20 height 25
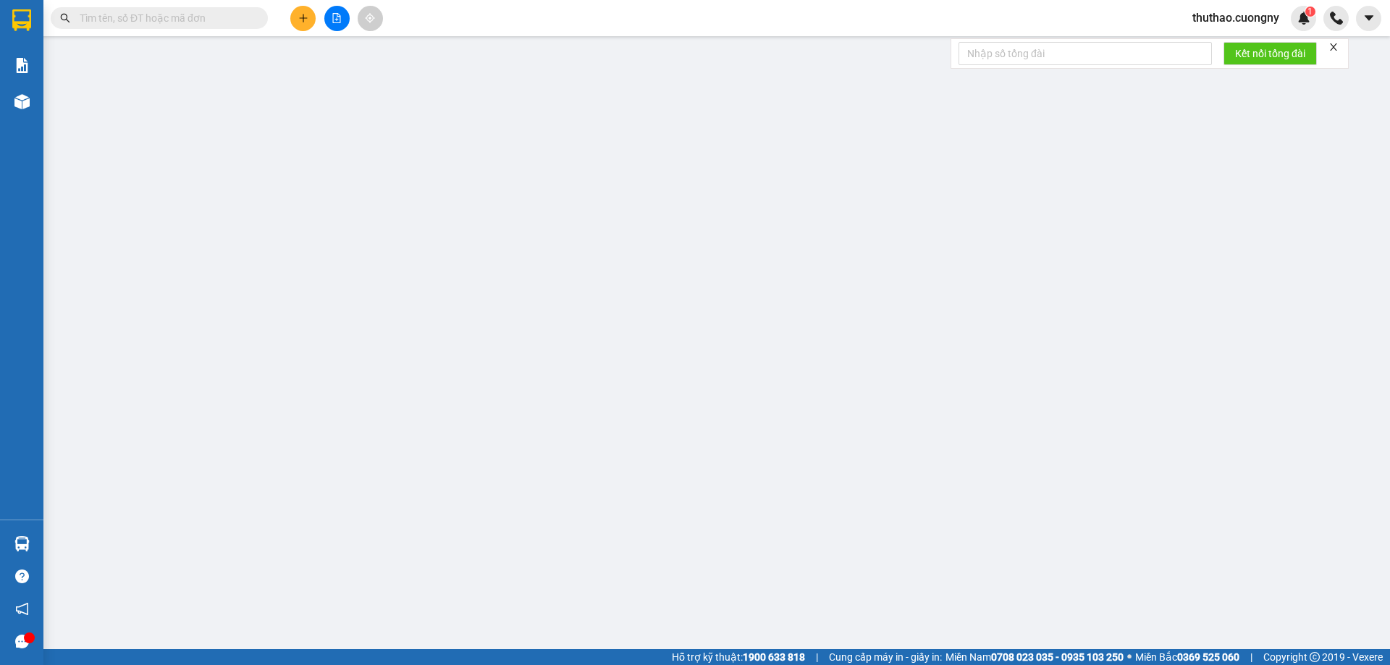
type input "0326963034"
type input "Đối diện quán nưỡc bến xe mới gia nghĩa"
type input "130.000"
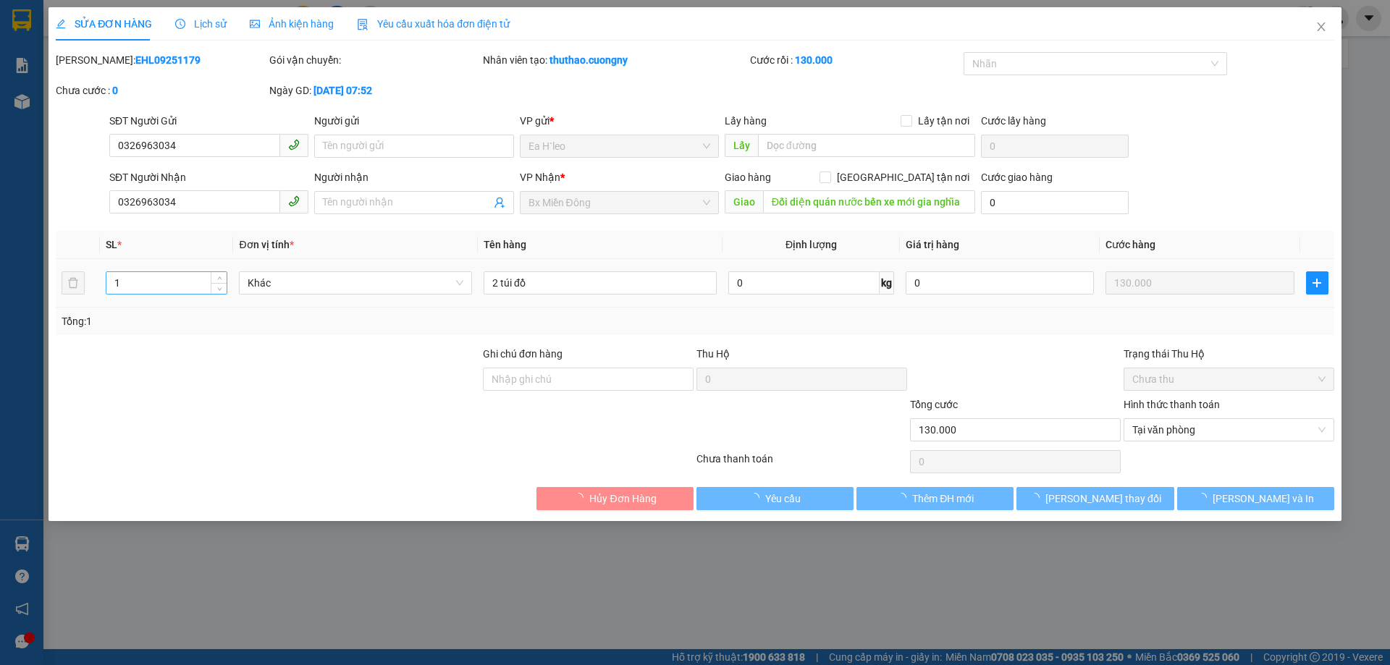
click at [172, 276] on input "1" at bounding box center [166, 283] width 120 height 22
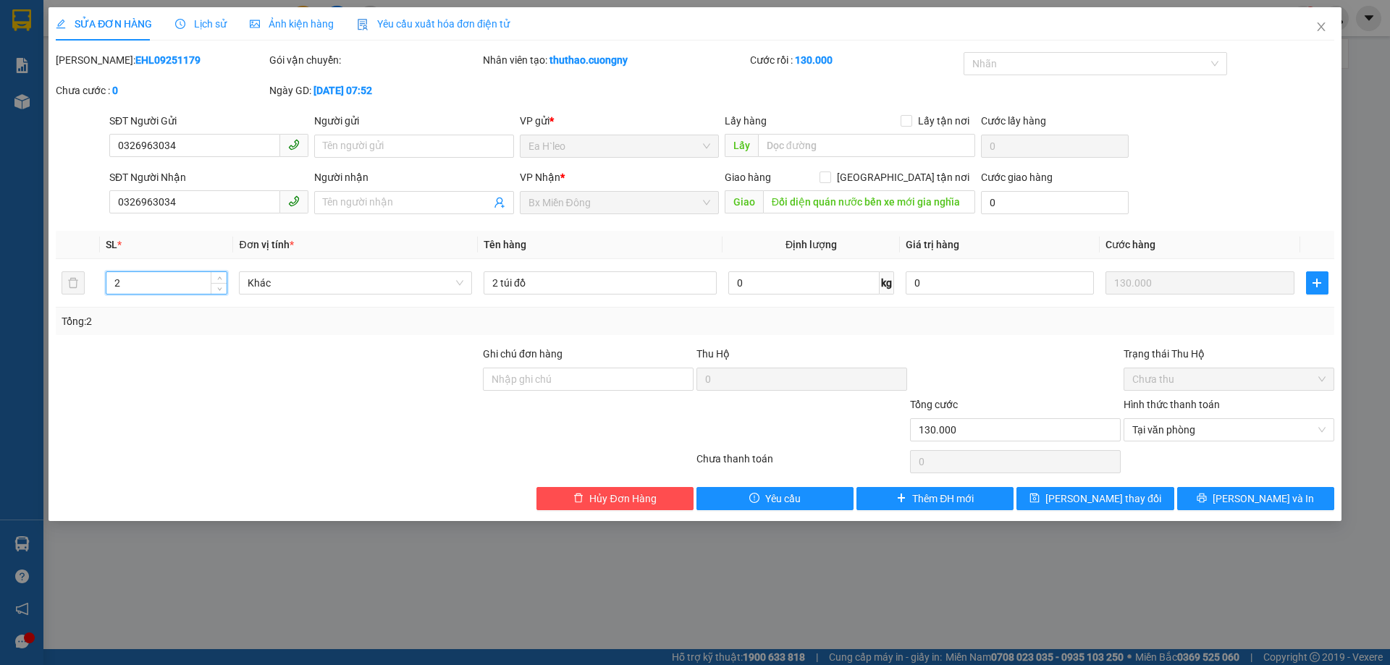
type input "2"
click at [348, 434] on div at bounding box center [267, 422] width 427 height 51
click at [1184, 380] on span "Chưa thu" at bounding box center [1228, 379] width 193 height 22
click at [1093, 317] on div "Tổng: 2" at bounding box center [695, 321] width 1267 height 16
click at [1321, 30] on icon "close" at bounding box center [1321, 27] width 12 height 12
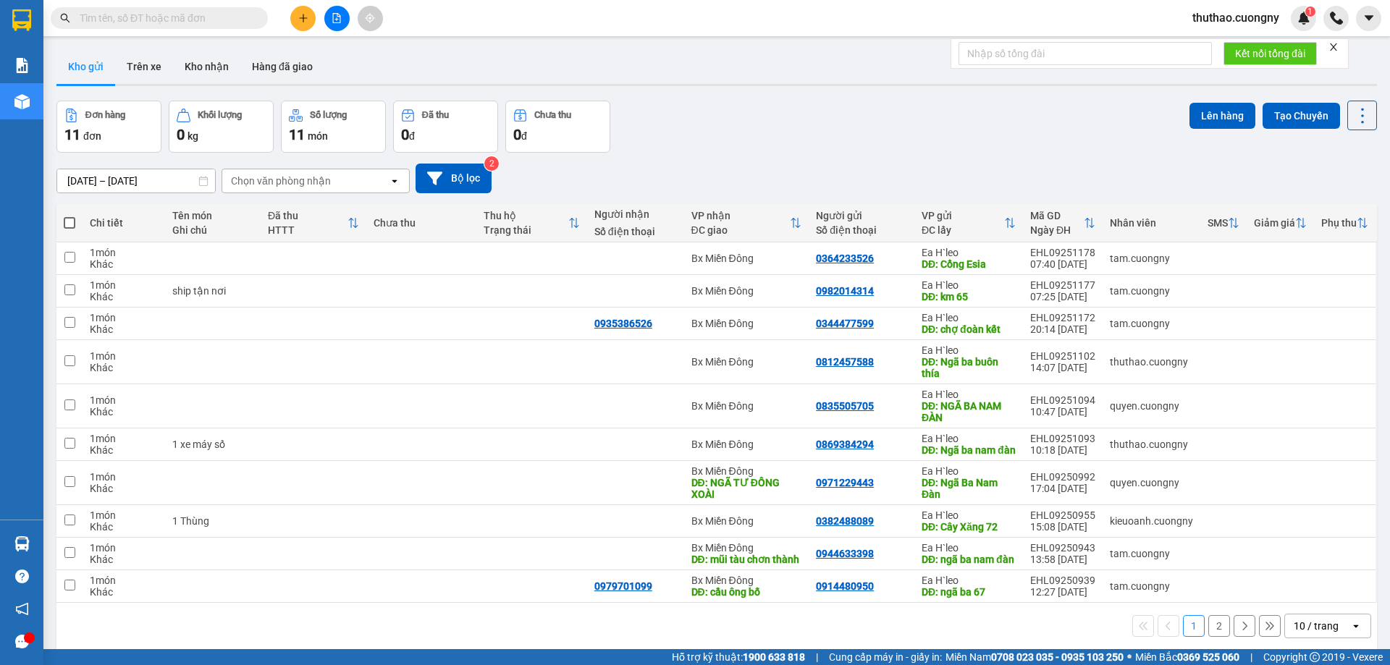
click at [211, 9] on span at bounding box center [159, 18] width 217 height 22
drag, startPoint x: 211, startPoint y: 9, endPoint x: 194, endPoint y: 9, distance: 17.4
click at [194, 9] on span at bounding box center [159, 18] width 217 height 22
click at [188, 17] on input "text" at bounding box center [165, 18] width 171 height 16
paste input "0373533869"
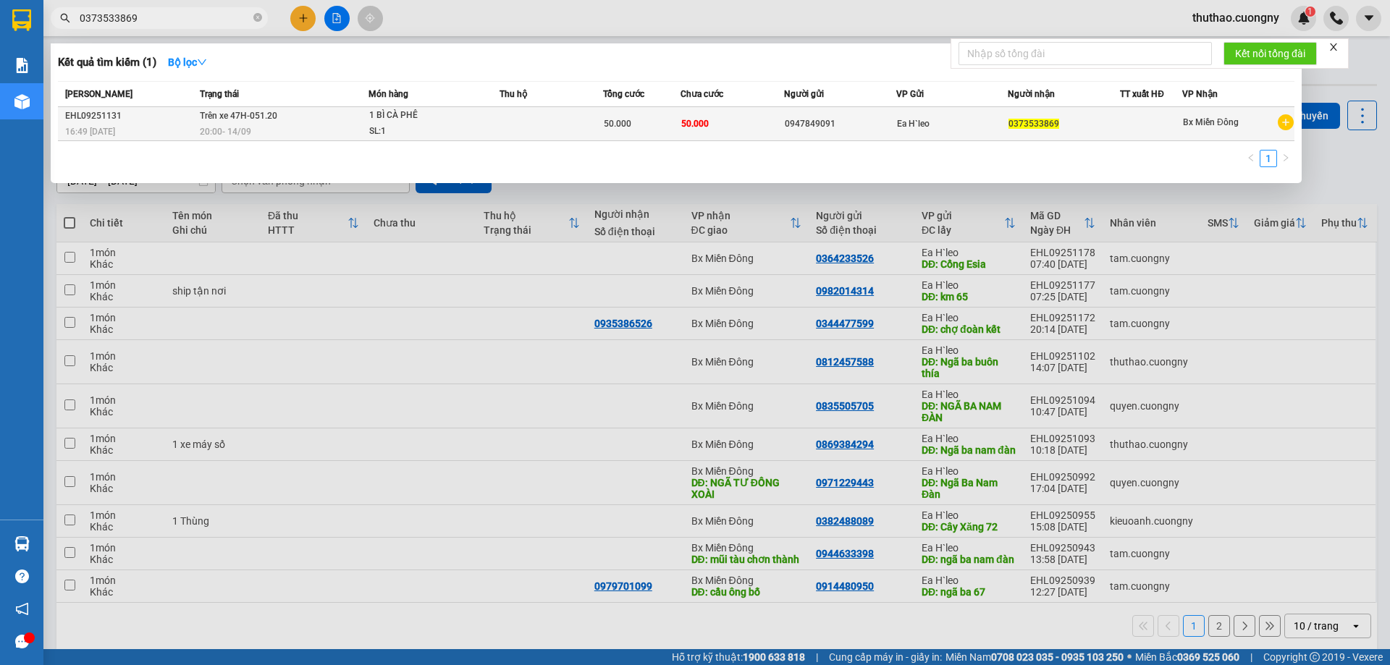
type input "0373533869"
click at [460, 136] on div "SL: 1" at bounding box center [423, 132] width 109 height 16
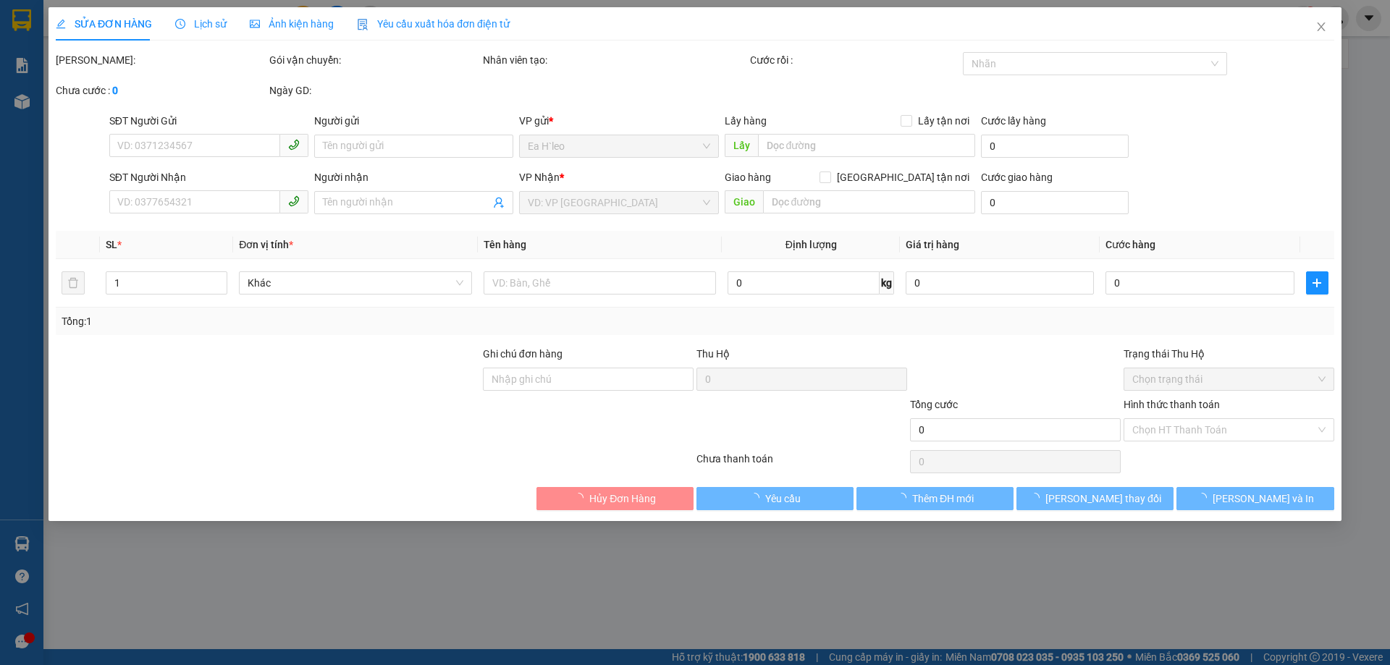
type input "0947849091"
type input "0373533869"
type input "50.000"
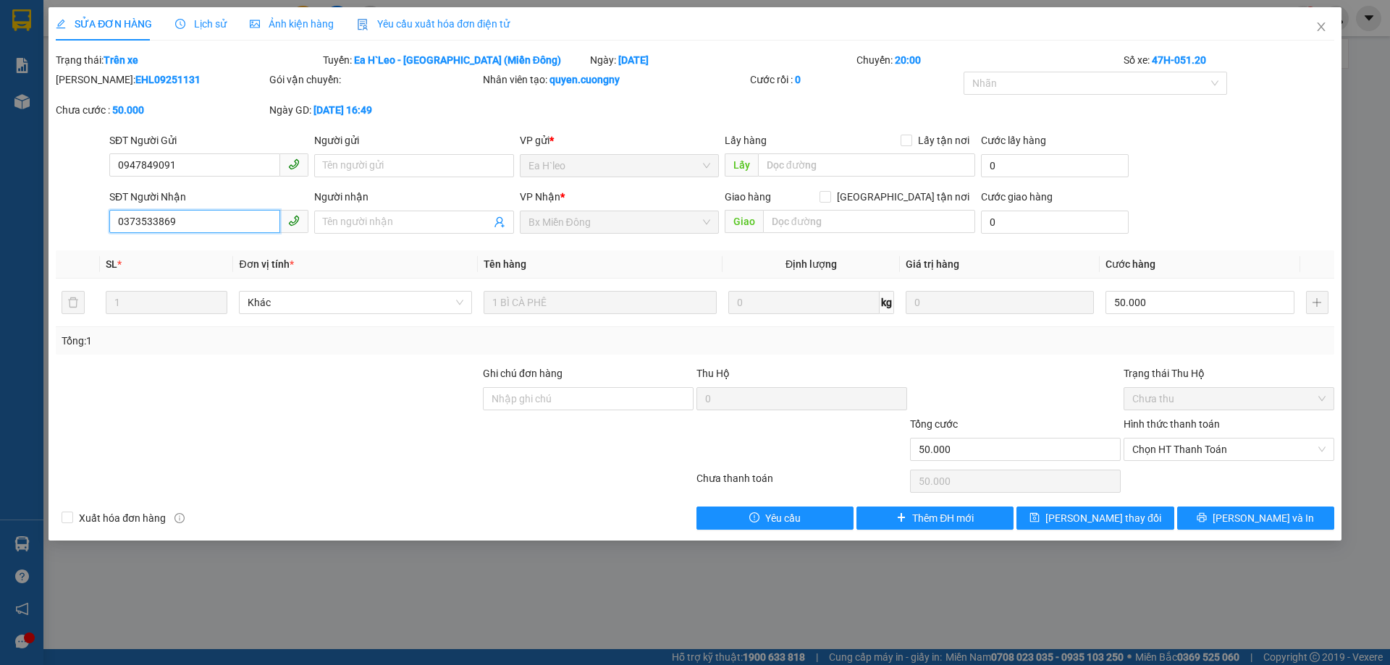
click at [204, 219] on input "0373533869" at bounding box center [194, 221] width 171 height 23
click at [229, 157] on input "0947849091" at bounding box center [194, 164] width 171 height 23
click at [1323, 28] on icon "close" at bounding box center [1321, 27] width 12 height 12
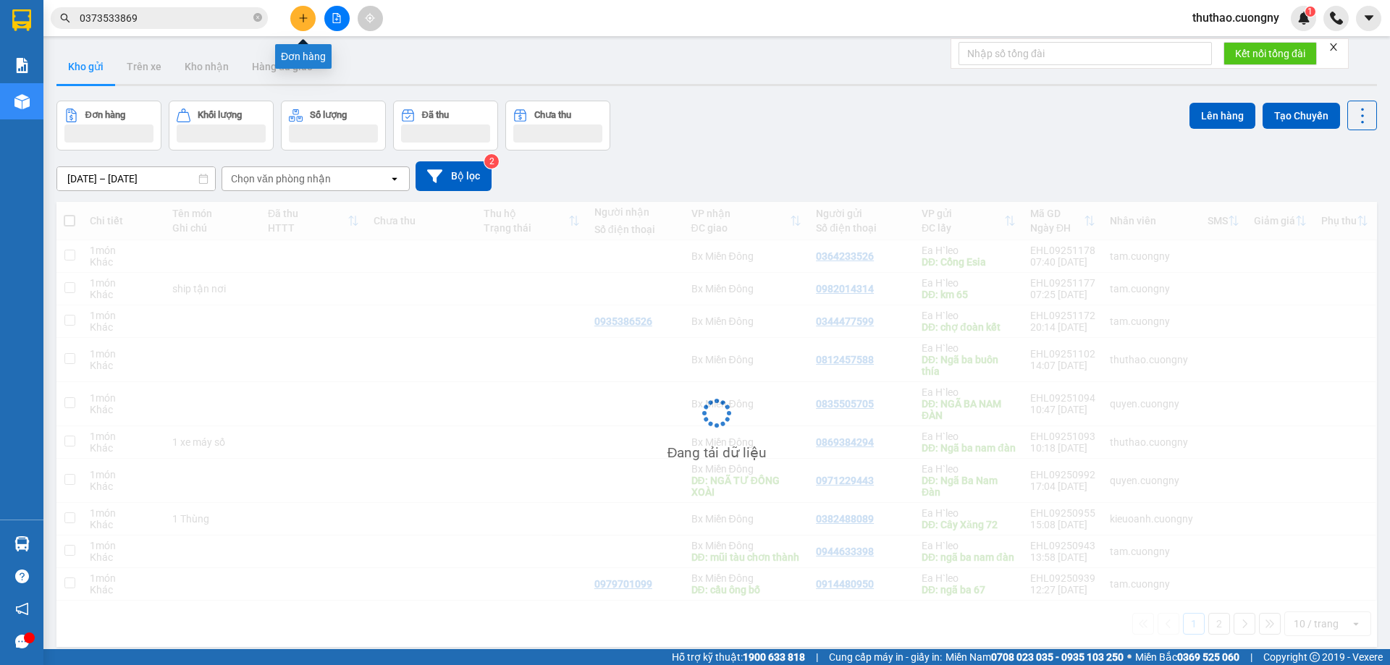
click at [303, 20] on icon "plus" at bounding box center [303, 18] width 10 height 10
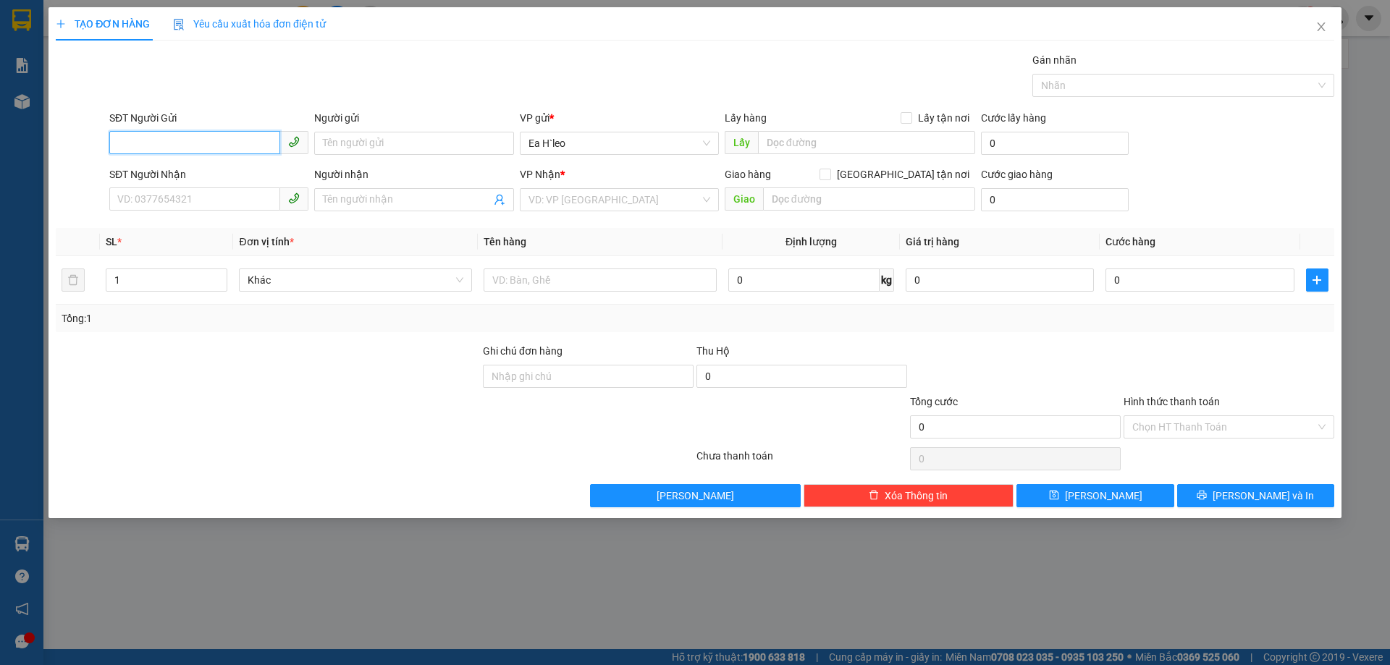
click at [153, 137] on input "SĐT Người Gửi" at bounding box center [194, 142] width 171 height 23
type input "0326963034"
click at [189, 193] on input "SĐT Người Nhận" at bounding box center [194, 198] width 171 height 23
drag, startPoint x: 201, startPoint y: 142, endPoint x: 66, endPoint y: 148, distance: 134.8
click at [66, 148] on div "SĐT Người Gửi 0326963034 0326963034 Người gửi Tên người gửi VP gửi * Ea H`leo L…" at bounding box center [694, 135] width 1281 height 51
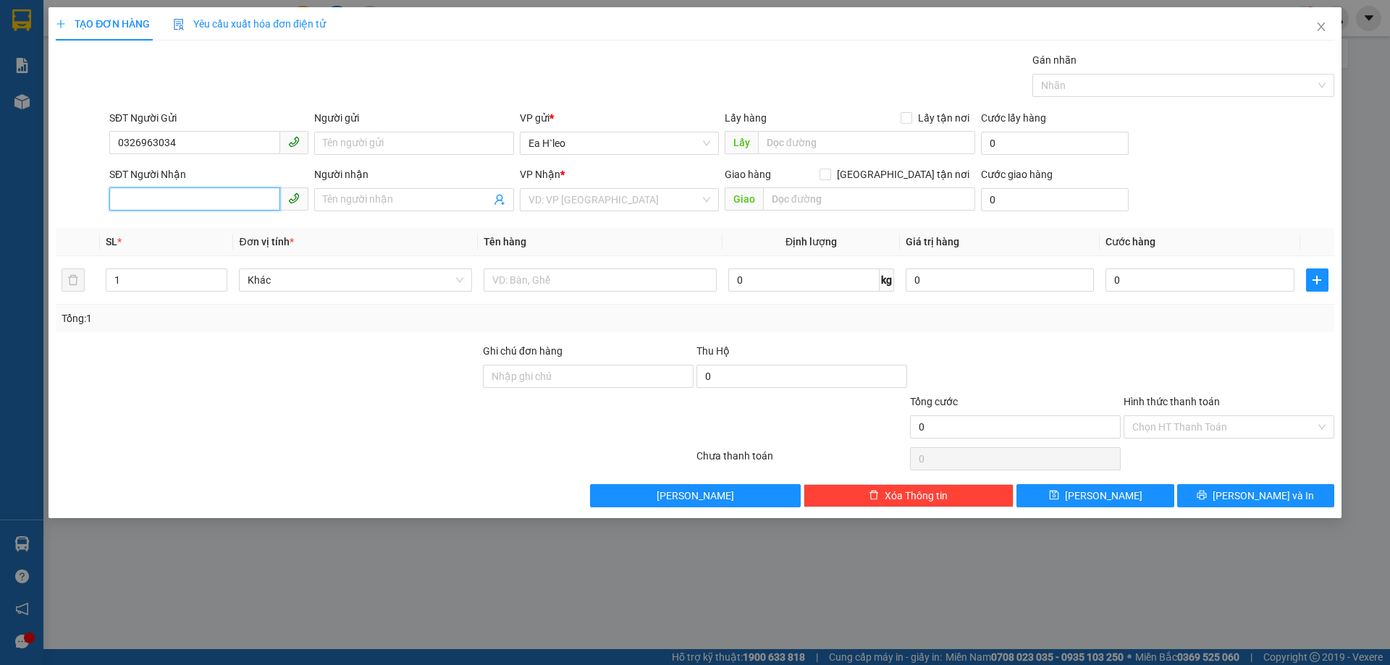
click at [165, 195] on input "SĐT Người Nhận" at bounding box center [194, 198] width 171 height 23
paste input "0326963034"
type input "0326963034"
click at [137, 319] on div "Tổng: 1" at bounding box center [299, 319] width 475 height 16
click at [565, 201] on input "search" at bounding box center [614, 200] width 172 height 22
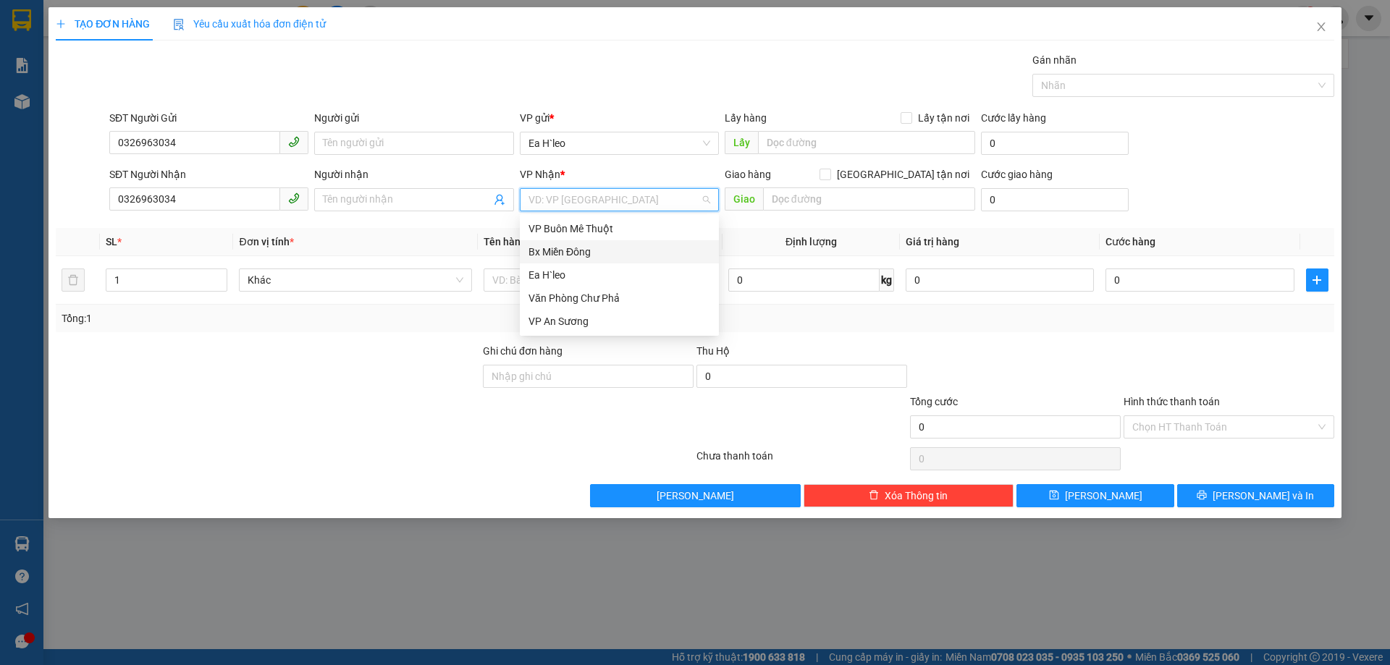
click at [575, 251] on div "Bx Miền Đông" at bounding box center [619, 252] width 182 height 16
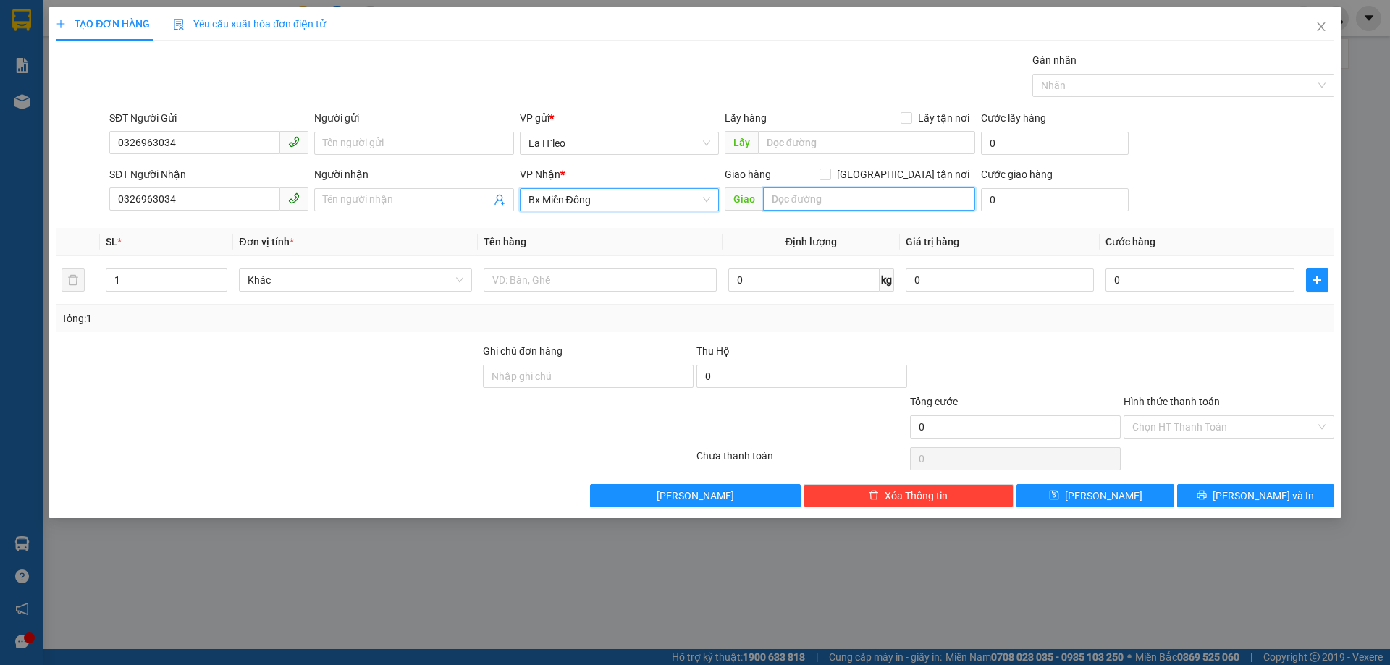
click at [840, 206] on input "text" at bounding box center [869, 198] width 212 height 23
type input "b"
type input "B"
type input "D"
type input "Đối diện quán nưỡc bến xe mới gia nghĩa"
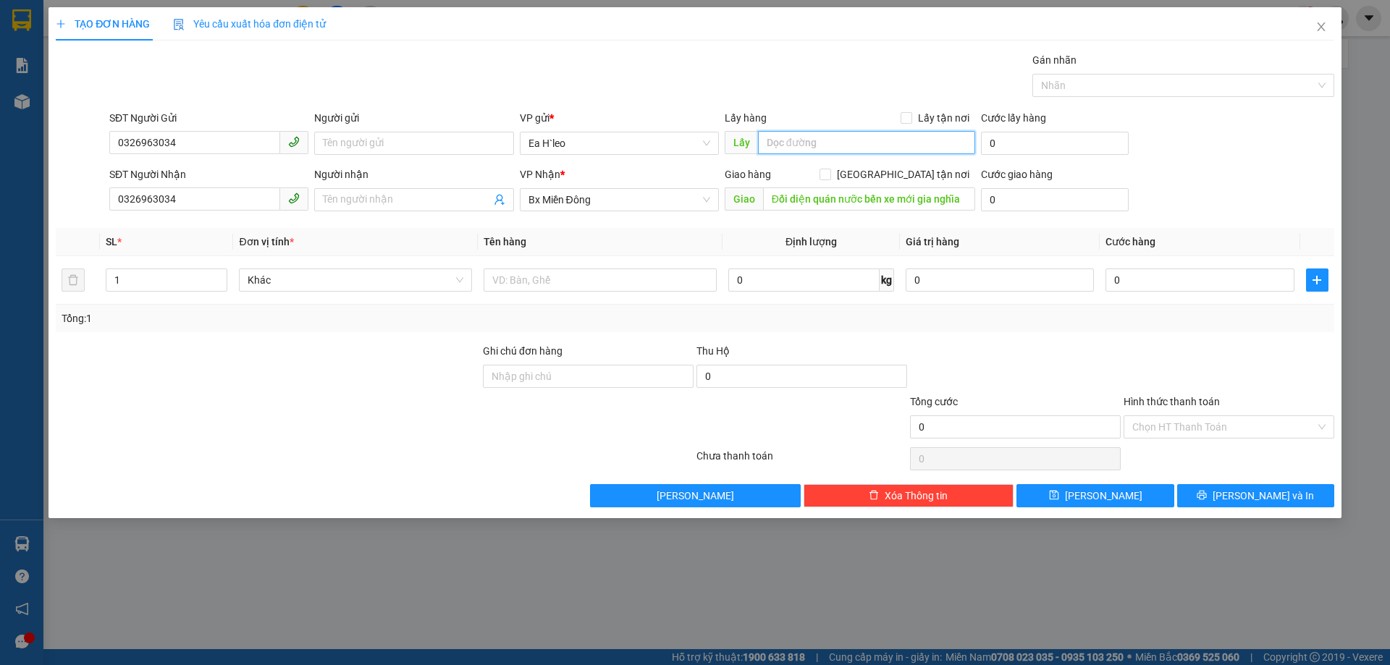
click at [820, 135] on input "text" at bounding box center [866, 142] width 217 height 23
type input "n"
click at [1167, 271] on input "0" at bounding box center [1199, 280] width 188 height 23
type input "1"
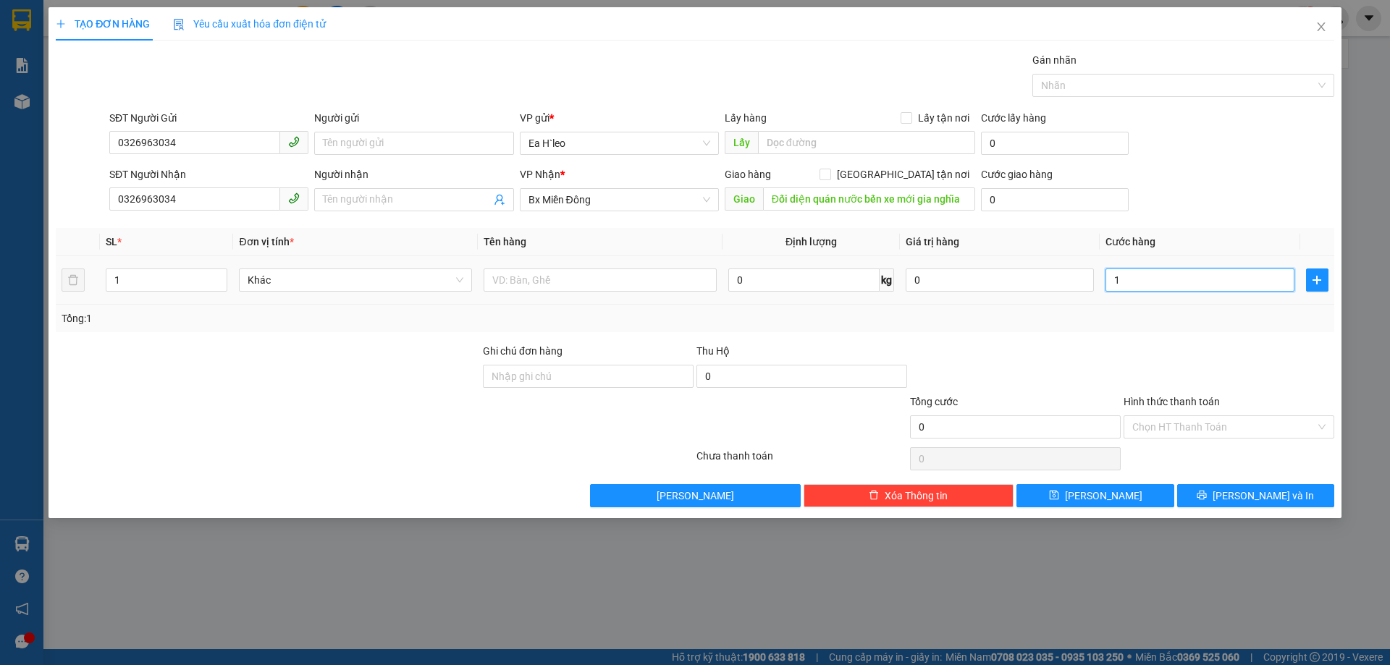
type input "1"
type input "13"
type input "130"
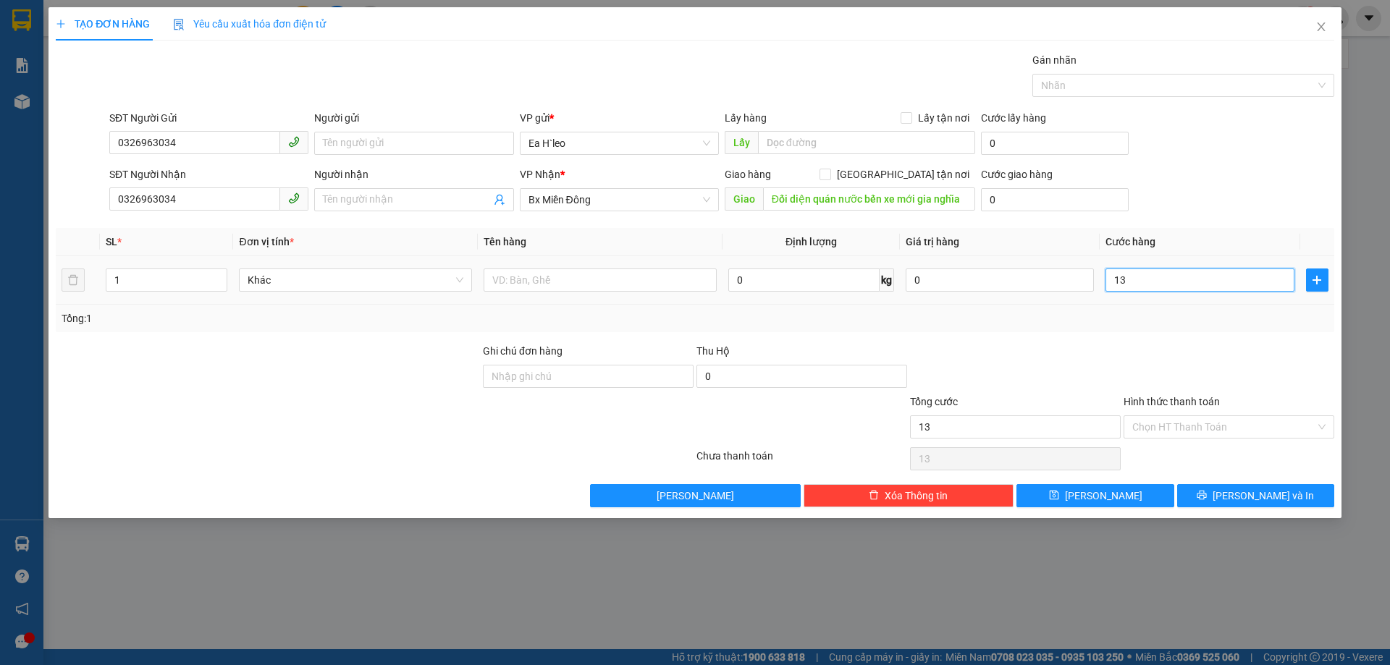
type input "130"
type input "1.300"
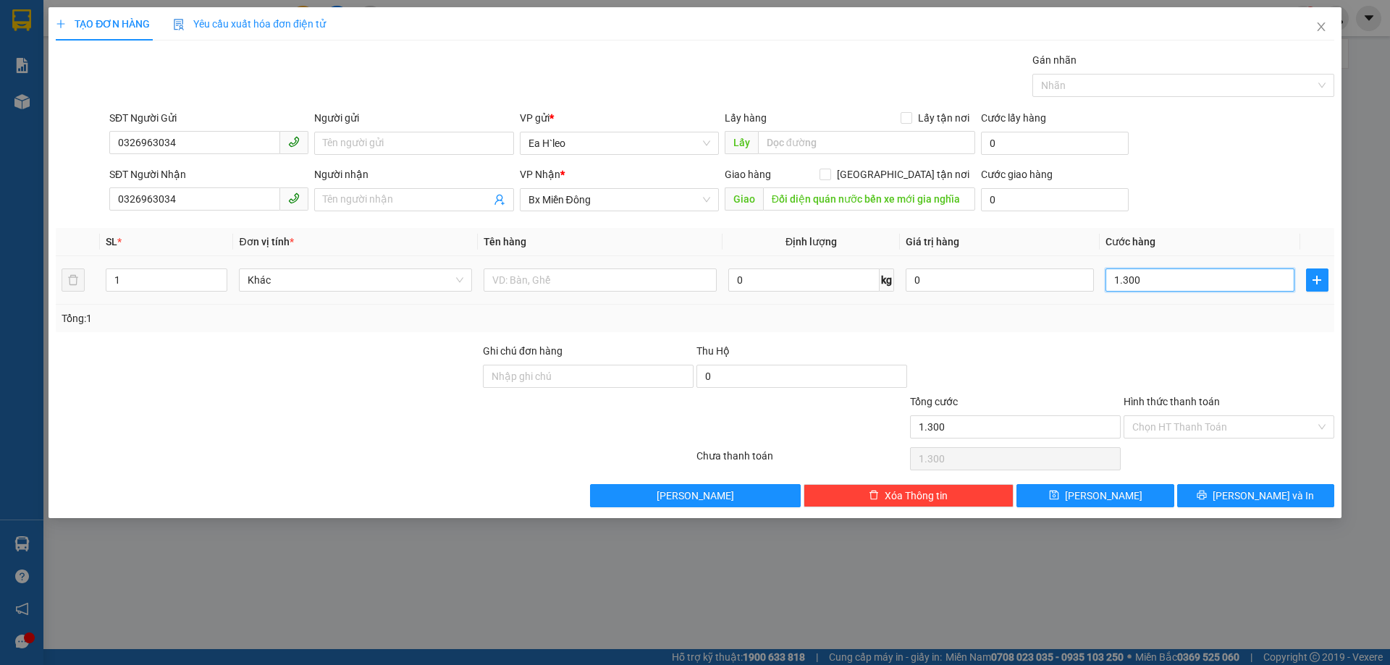
type input "13.000"
type input "130.000"
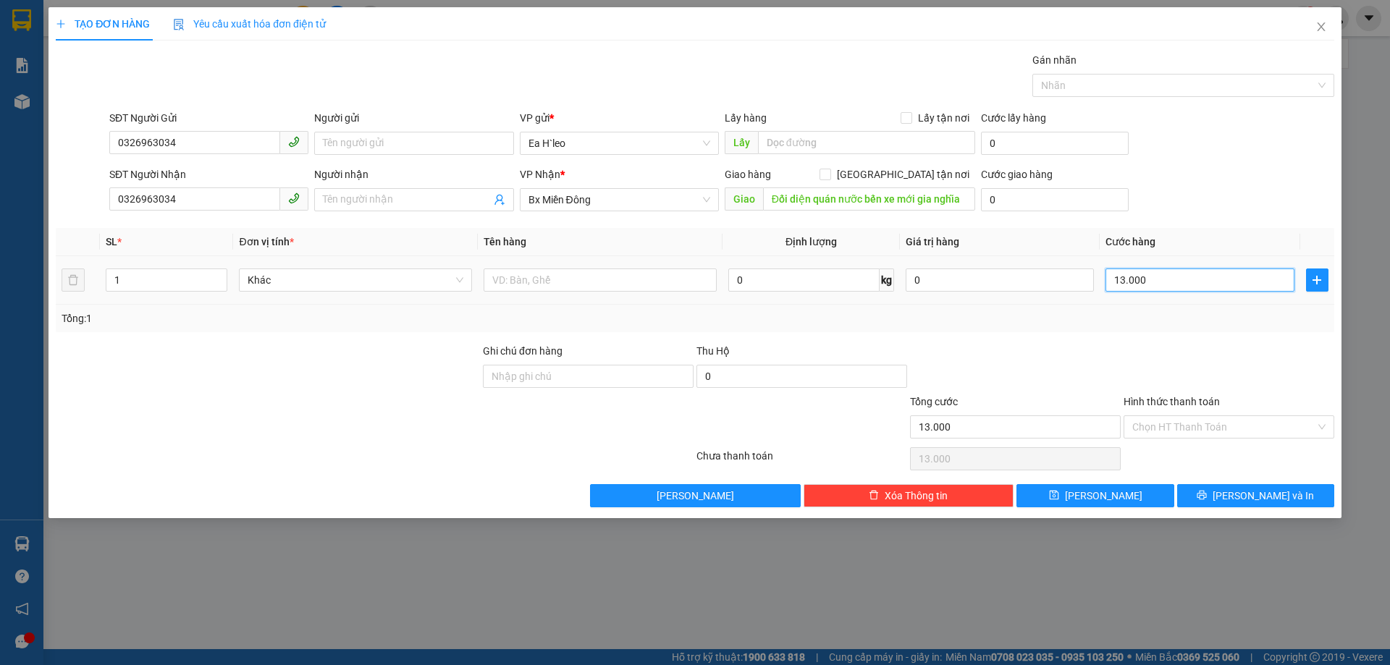
type input "130.000"
click at [969, 342] on div "Transit Pickup Surcharge Ids Transit Deliver Surcharge Ids Transit Deliver Surc…" at bounding box center [695, 279] width 1278 height 455
click at [563, 288] on input "text" at bounding box center [600, 280] width 233 height 23
type input "2 túi đồ"
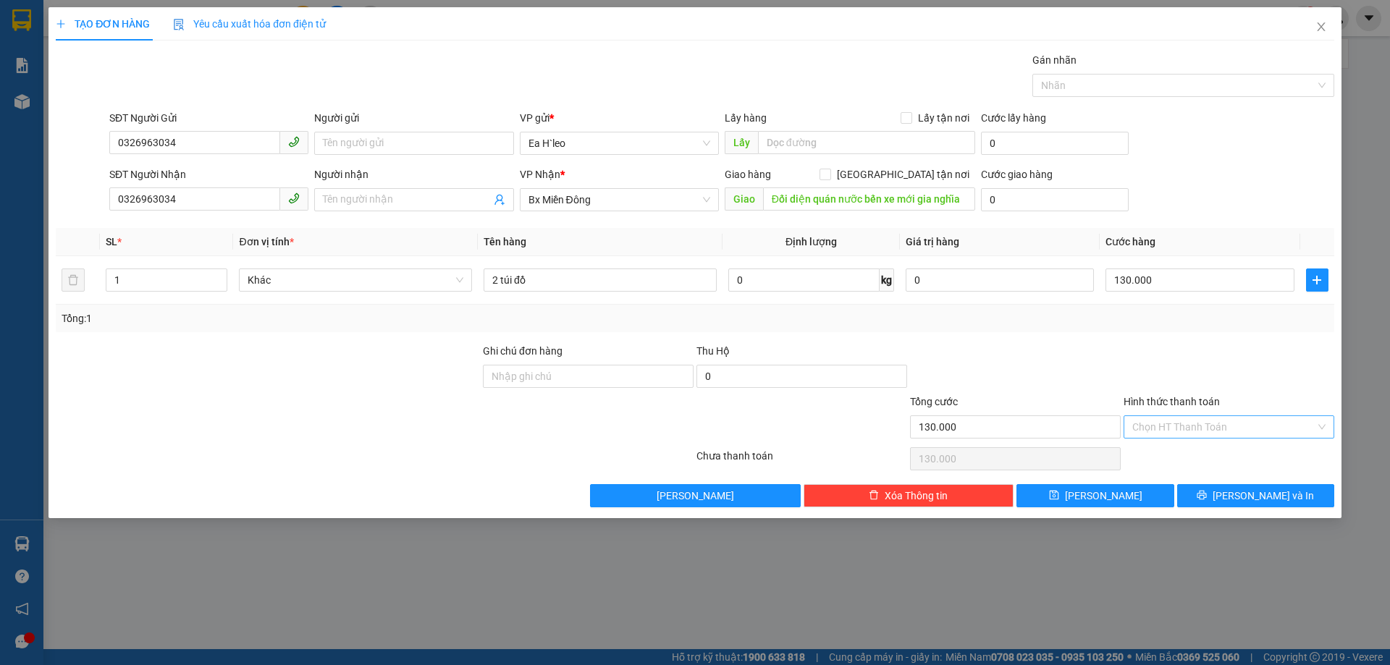
click at [1161, 429] on input "Hình thức thanh toán" at bounding box center [1223, 427] width 183 height 22
click at [1160, 424] on input "Hình thức thanh toán" at bounding box center [1223, 427] width 183 height 22
click at [1151, 460] on div "Tại văn phòng" at bounding box center [1228, 456] width 193 height 16
type input "0"
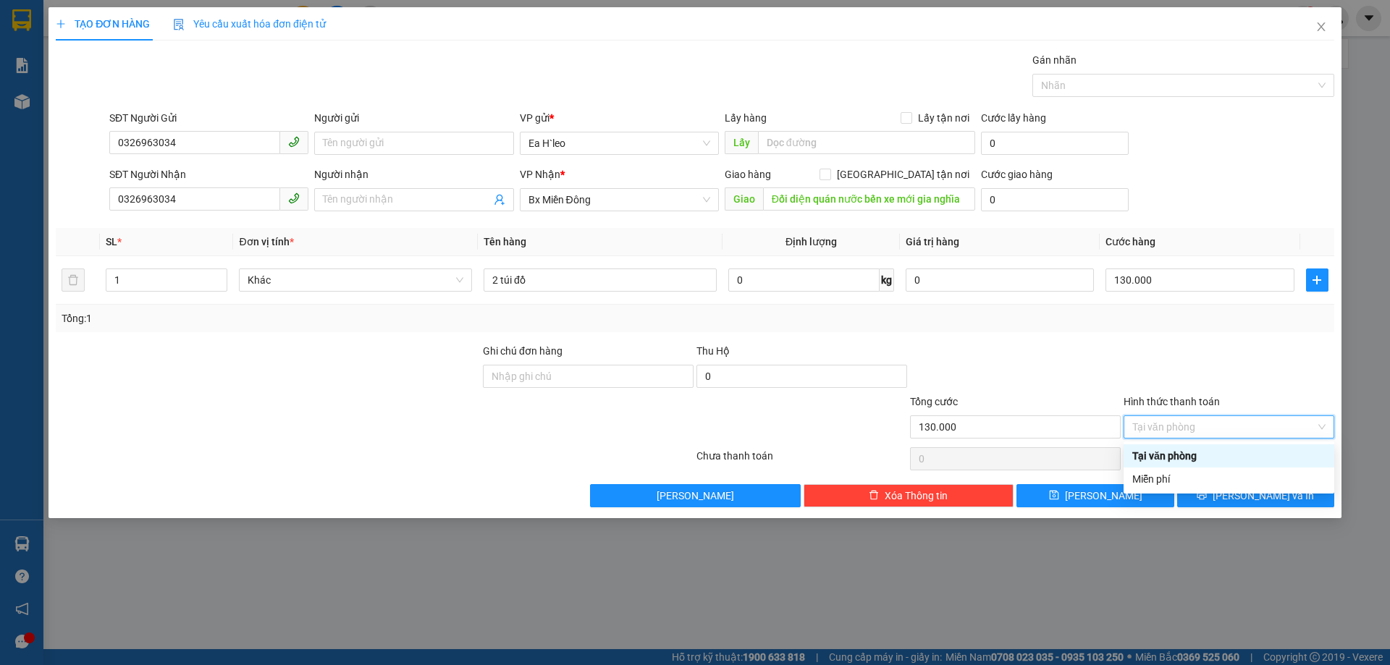
click at [1146, 455] on div "Tại văn phòng" at bounding box center [1228, 456] width 193 height 16
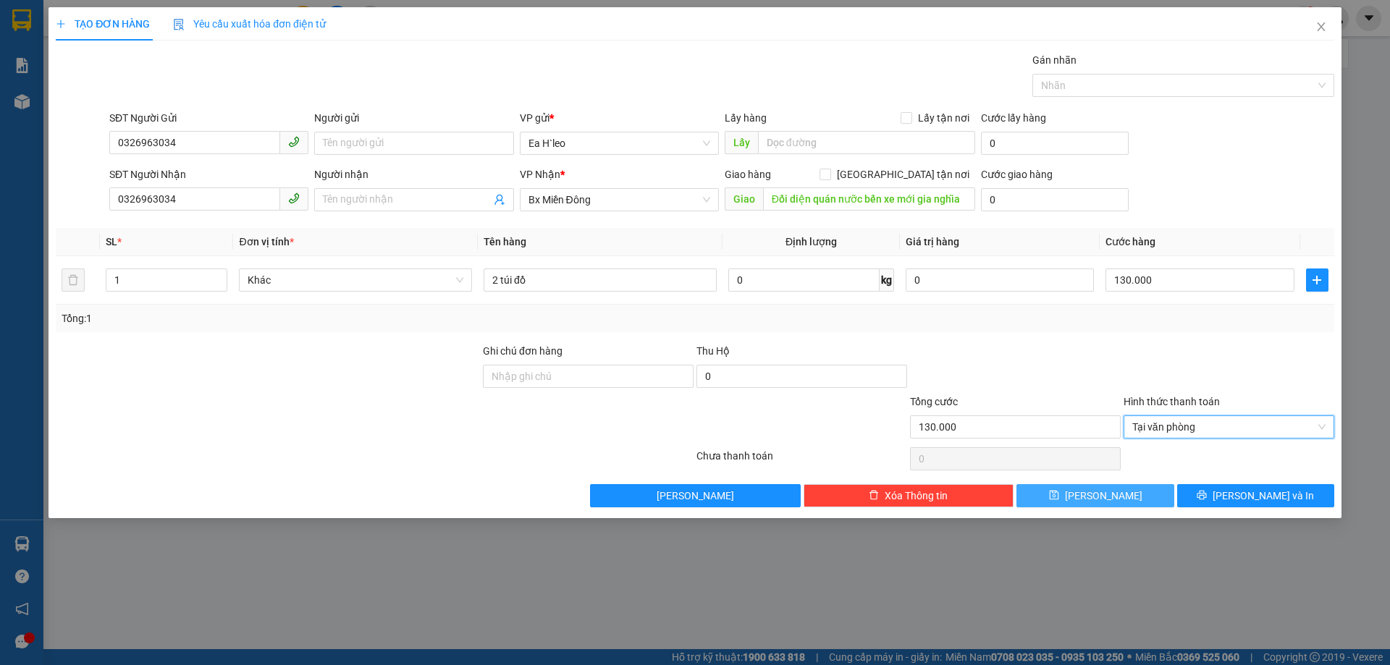
click at [1112, 499] on button "[PERSON_NAME]" at bounding box center [1094, 495] width 157 height 23
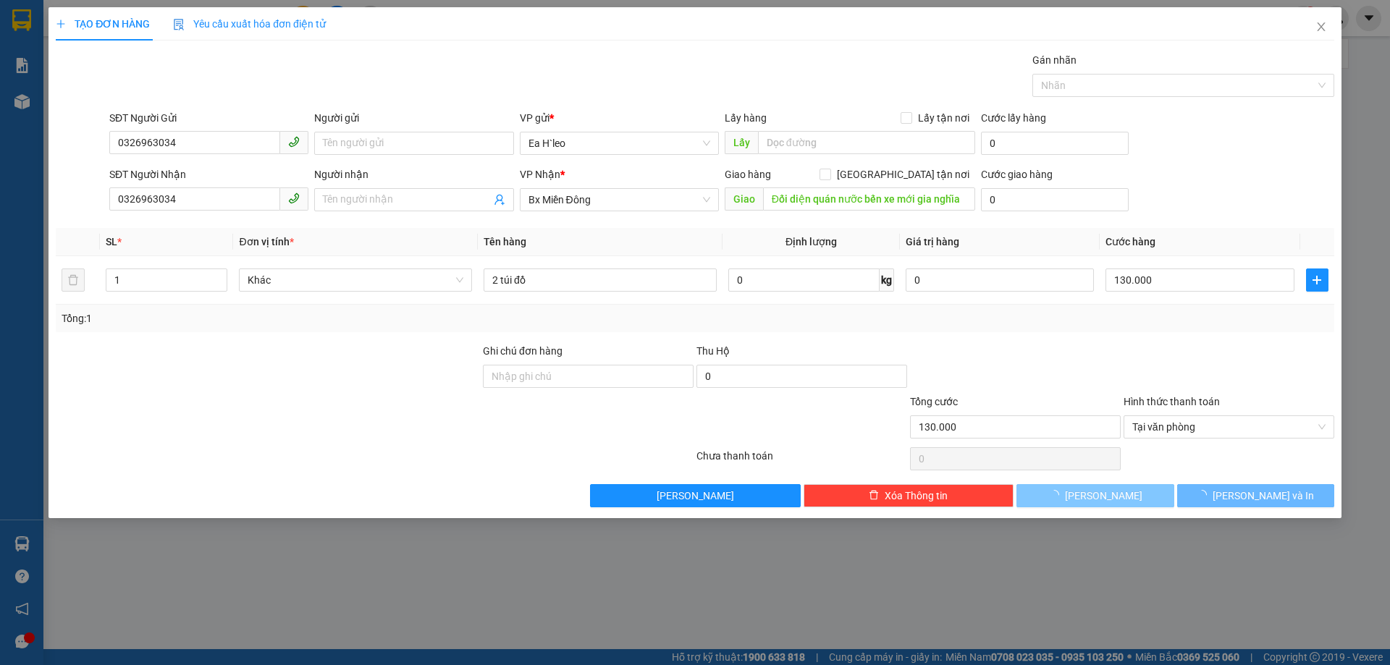
type input "0"
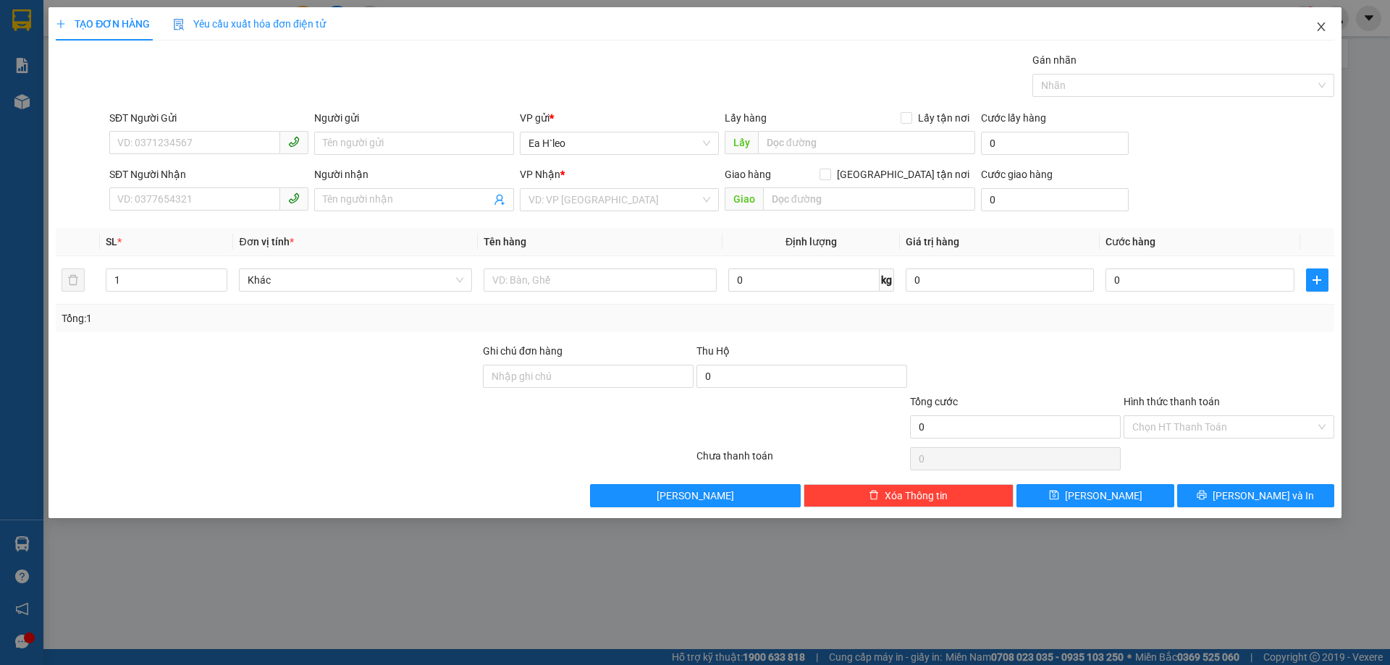
click at [1320, 27] on icon "close" at bounding box center [1321, 26] width 8 height 9
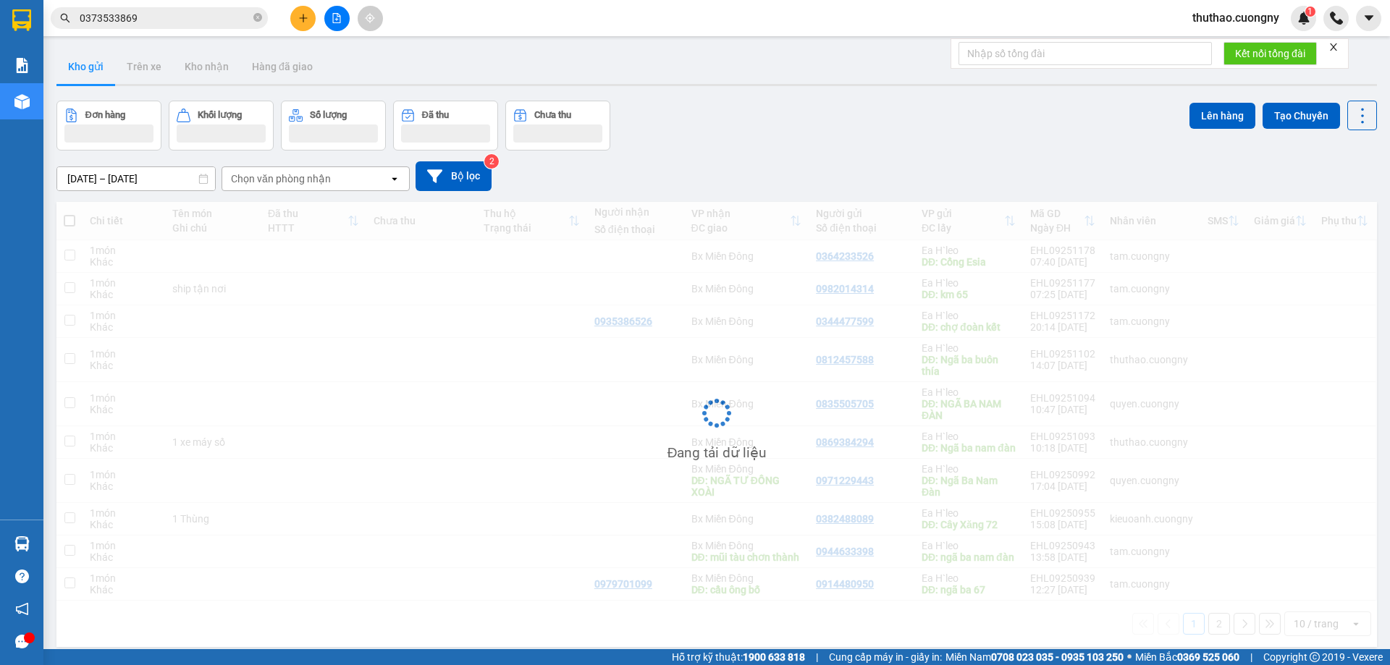
click at [166, 21] on input "0373533869" at bounding box center [165, 18] width 171 height 16
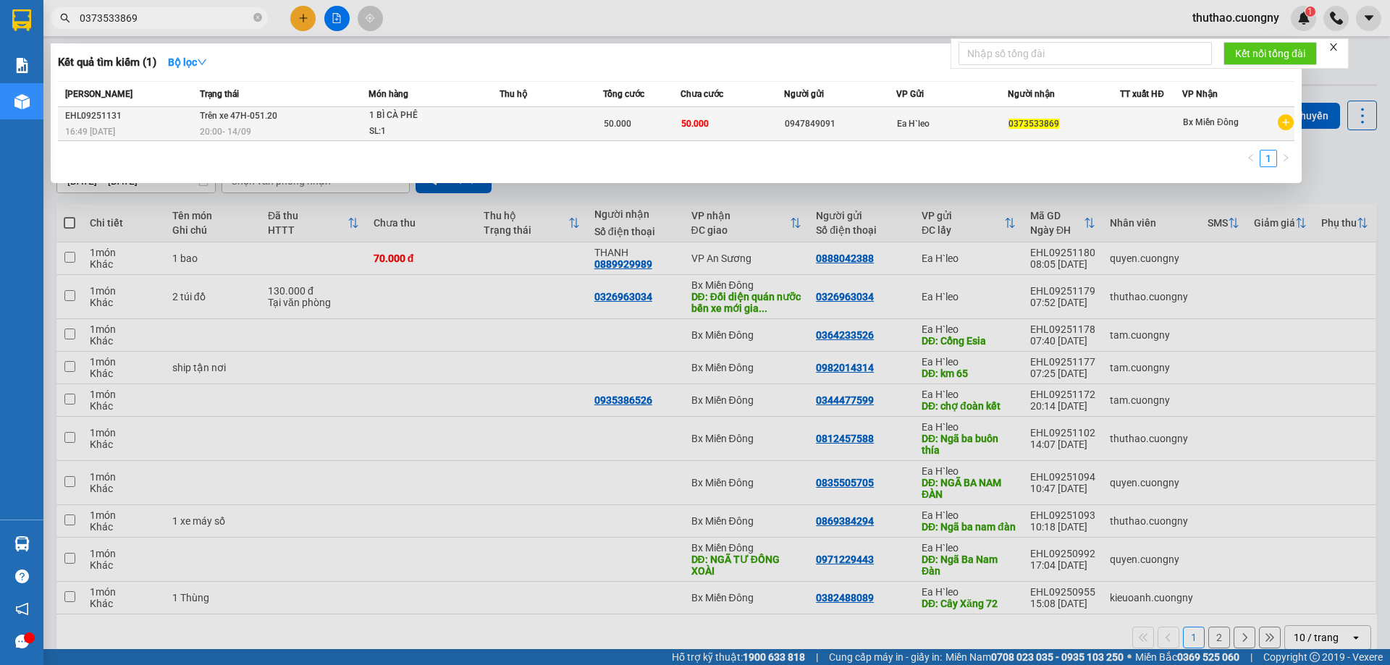
drag, startPoint x: 174, startPoint y: 17, endPoint x: 758, endPoint y: 122, distance: 593.5
click at [758, 122] on td "50.000" at bounding box center [732, 124] width 104 height 34
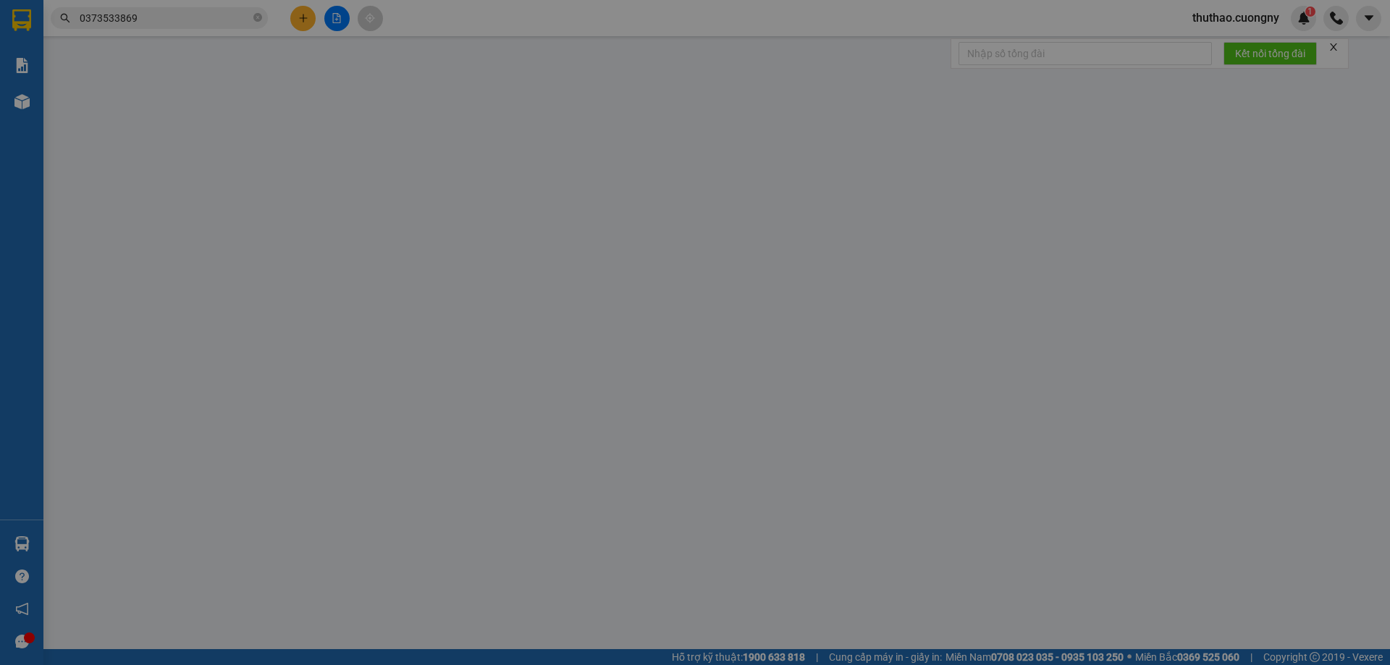
type input "0947849091"
type input "0373533869"
type input "50.000"
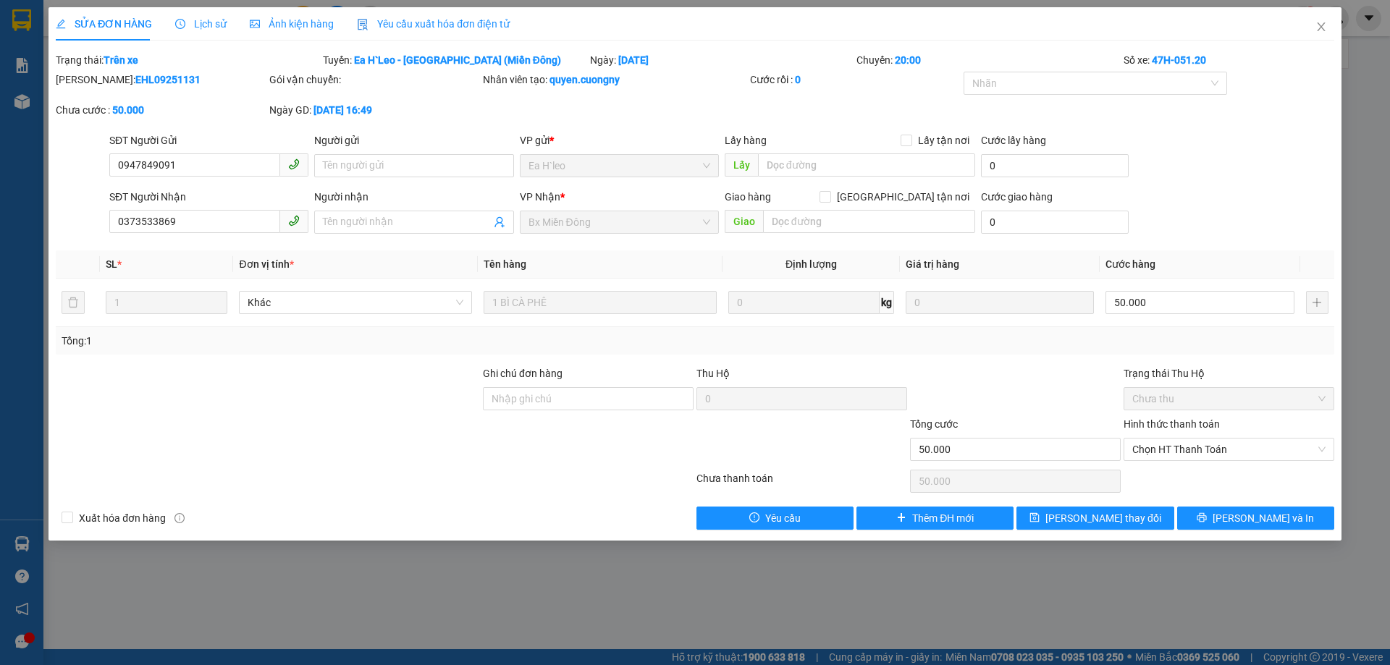
click at [439, 474] on div at bounding box center [374, 481] width 641 height 29
click at [444, 492] on div at bounding box center [374, 481] width 641 height 29
click at [253, 497] on div "Total Paid Fee 0 Total UnPaid Fee 50.000 Cash Collection Total Fee Trạng thái: …" at bounding box center [695, 291] width 1278 height 478
click at [919, 570] on div "SỬA ĐƠN HÀNG Lịch sử Ảnh kiện hàng Yêu cầu xuất hóa đơn điện tử Total Paid Fee …" at bounding box center [695, 332] width 1390 height 665
click at [768, 630] on div "SỬA ĐƠN HÀNG Lịch sử Ảnh kiện hàng Yêu cầu xuất hóa đơn điện tử Total Paid Fee …" at bounding box center [695, 332] width 1390 height 665
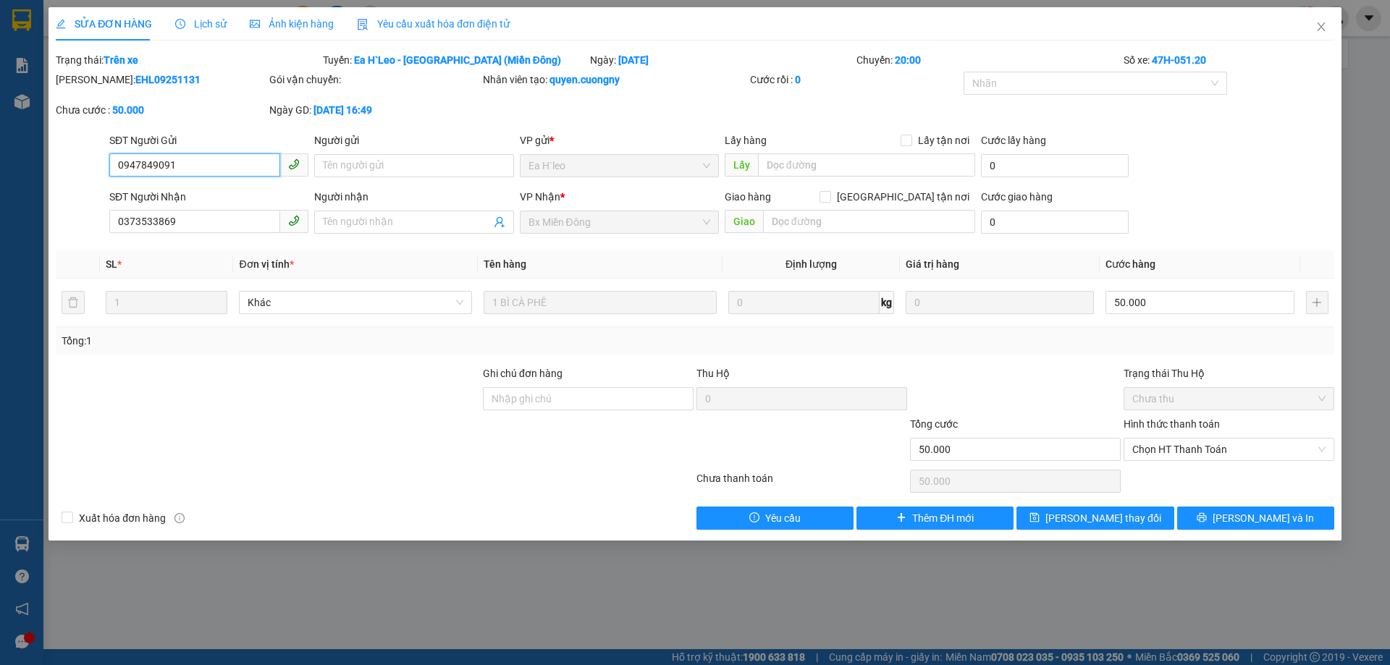
drag, startPoint x: 208, startPoint y: 169, endPoint x: 88, endPoint y: 172, distance: 120.2
click at [88, 172] on div "SĐT Người Gửi 0947849091 0947849091 Người gửi Tên người gửi VP gửi * Ea H`leo L…" at bounding box center [694, 157] width 1281 height 51
click at [161, 213] on input "0373533869" at bounding box center [194, 221] width 171 height 23
click at [1246, 90] on div "[PERSON_NAME]: EHL09251131 Gói vận chuyển: Nhân viên tạo: quyen.cuongny Cước rồ…" at bounding box center [694, 102] width 1281 height 61
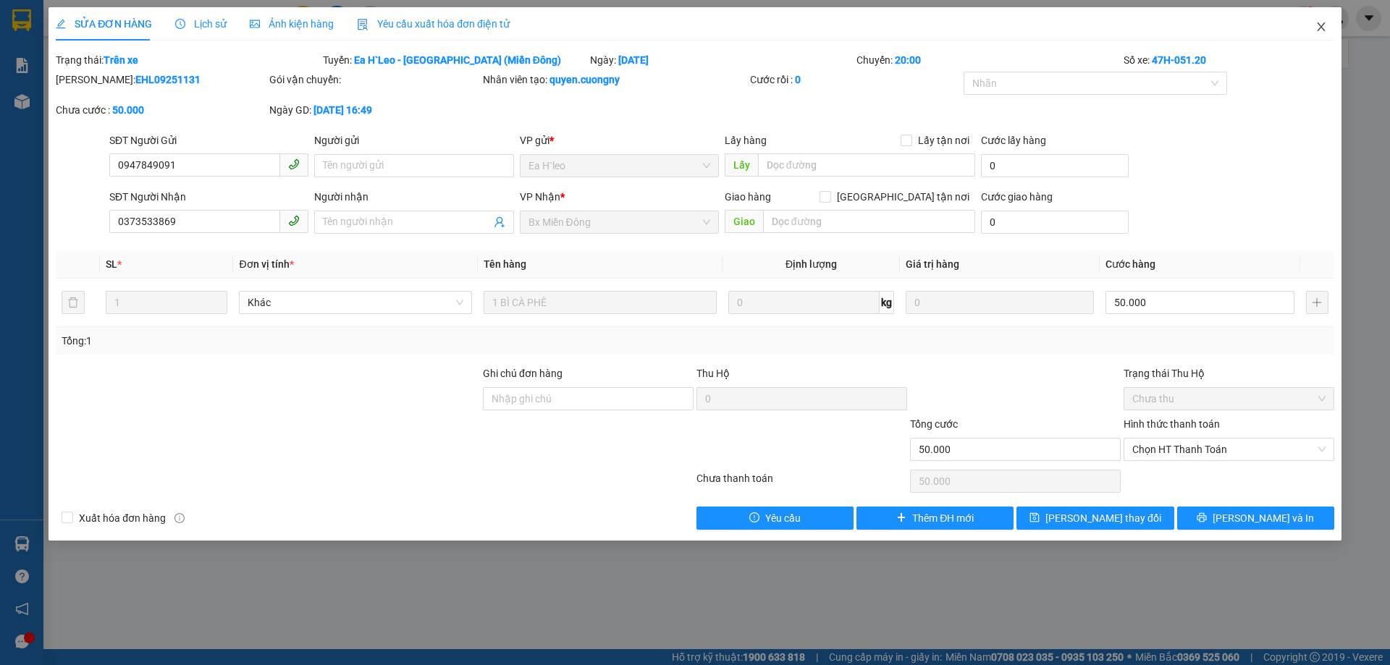
click at [1318, 24] on icon "close" at bounding box center [1321, 26] width 8 height 9
